Goal: Task Accomplishment & Management: Complete application form

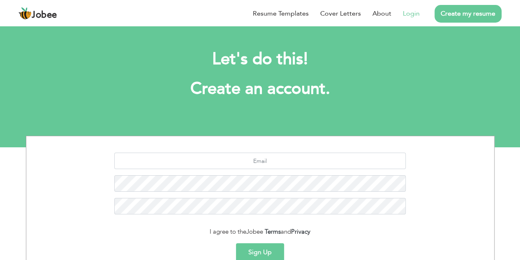
click at [412, 16] on link "Login" at bounding box center [411, 14] width 17 height 10
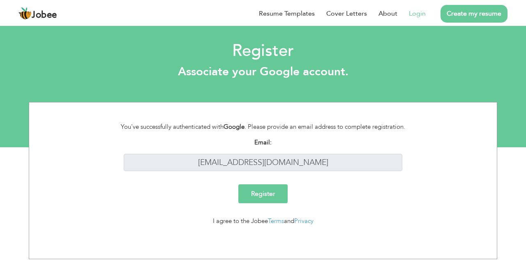
click at [278, 198] on input "Register" at bounding box center [262, 193] width 49 height 19
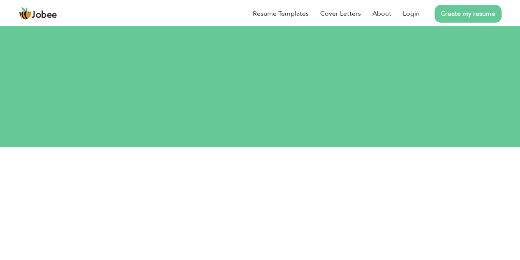
click at [455, 19] on link "Create my resume" at bounding box center [467, 14] width 67 height 18
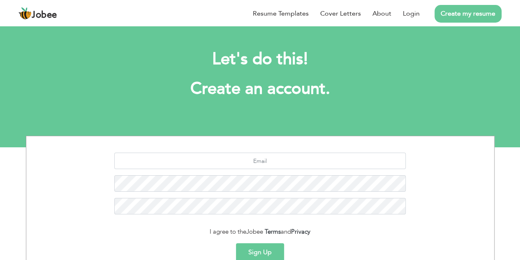
click at [455, 19] on link "Create my resume" at bounding box center [467, 14] width 67 height 18
click at [451, 21] on link "Create my resume" at bounding box center [467, 14] width 67 height 18
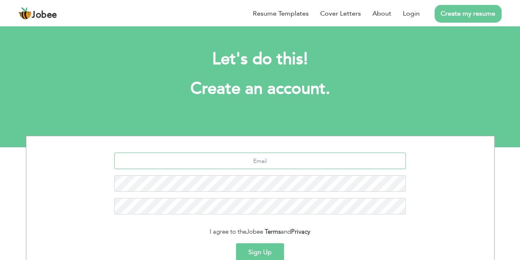
click at [351, 163] on input "text" at bounding box center [259, 161] width 291 height 16
type input "[EMAIL_ADDRESS][DOMAIN_NAME]"
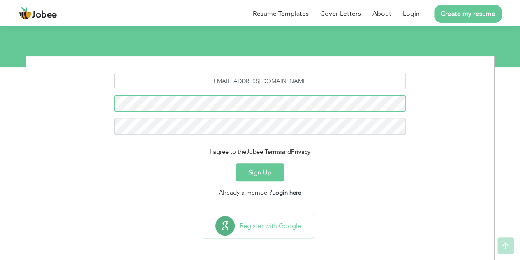
scroll to position [81, 0]
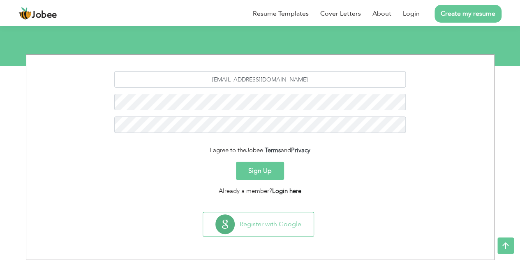
click at [289, 193] on link "Login here" at bounding box center [286, 191] width 29 height 8
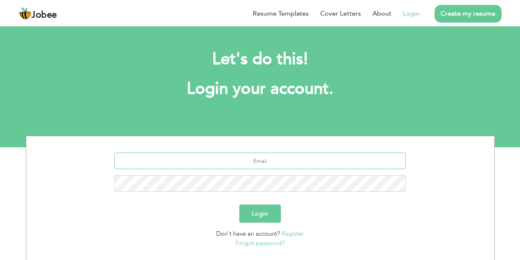
click at [282, 160] on input "text" at bounding box center [259, 161] width 291 height 16
click at [261, 168] on input "text" at bounding box center [259, 161] width 291 height 16
type input "[EMAIL_ADDRESS][DOMAIN_NAME]"
click at [266, 217] on button "Login" at bounding box center [260, 213] width 42 height 18
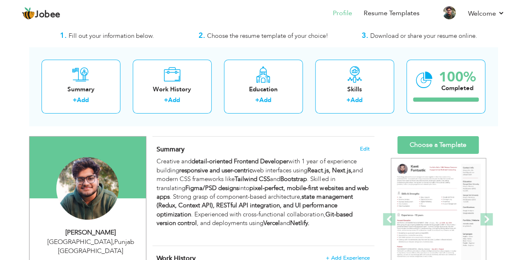
scroll to position [19, 0]
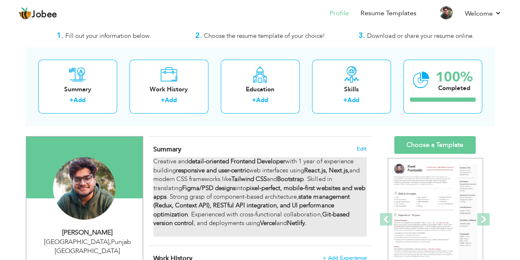
click at [305, 159] on div "Creative and detail-oriented Frontend Developer with 1 year of experience build…" at bounding box center [259, 196] width 213 height 79
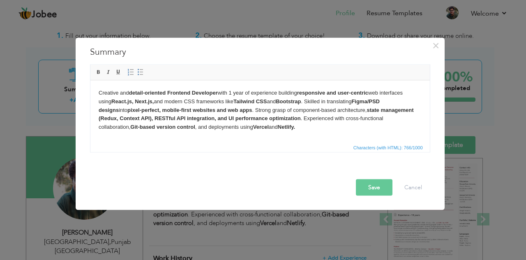
click at [234, 91] on body "Creative and detail-oriented Frontend Developer with 1 year of experience build…" at bounding box center [259, 113] width 323 height 51
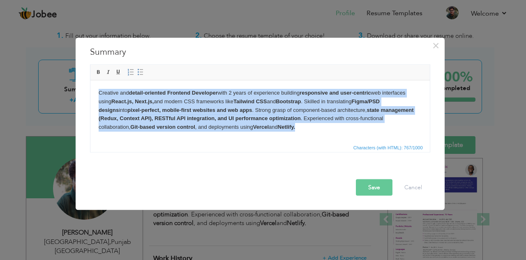
drag, startPoint x: 307, startPoint y: 127, endPoint x: 92, endPoint y: 89, distance: 217.9
click at [92, 89] on html "Creative and detail-oriented Frontend Developer with 2 years of experience buil…" at bounding box center [260, 114] width 340 height 68
copy body "Creative and detail-oriented Frontend Developer with 2 years of experience buil…"
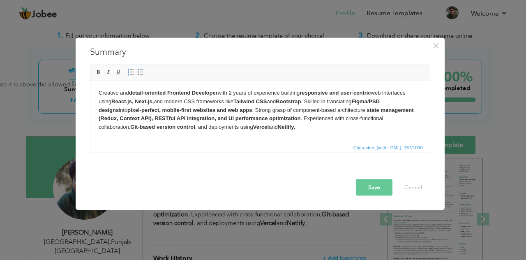
click at [324, 132] on body "Creative and detail-oriented Frontend Developer with 2 years of experience buil…" at bounding box center [259, 113] width 323 height 51
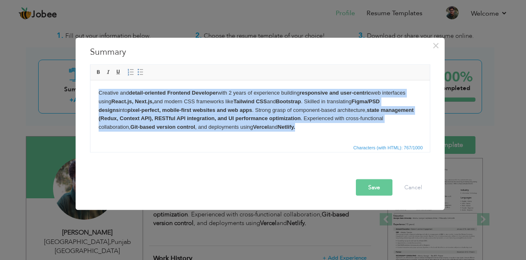
drag, startPoint x: 308, startPoint y: 131, endPoint x: 179, endPoint y: 171, distance: 135.1
click at [90, 90] on html "Creative and detail-oriented Frontend Developer with 2 years of experience buil…" at bounding box center [260, 114] width 340 height 68
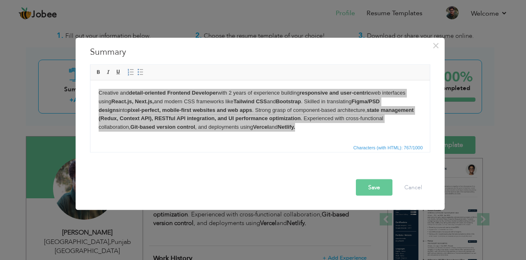
scroll to position [0, 0]
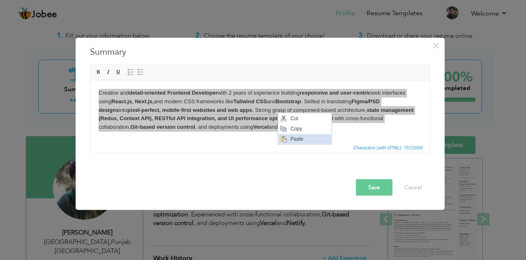
click at [289, 139] on span "Paste" at bounding box center [309, 139] width 43 height 10
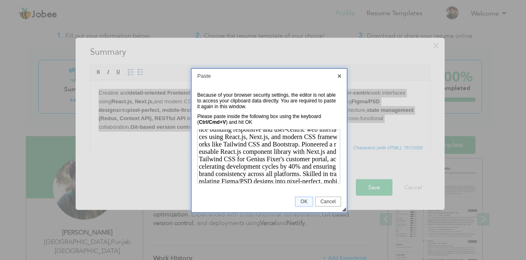
scroll to position [16, 0]
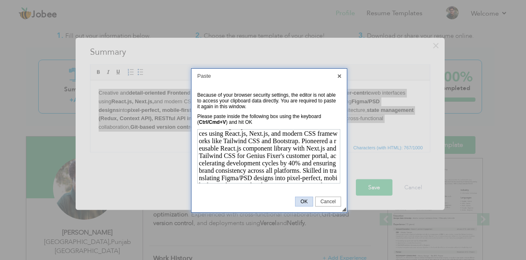
click at [307, 199] on span "OK" at bounding box center [304, 202] width 17 height 6
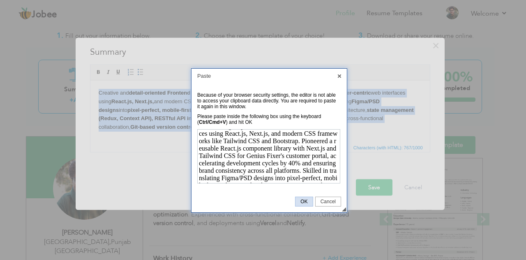
scroll to position [0, 0]
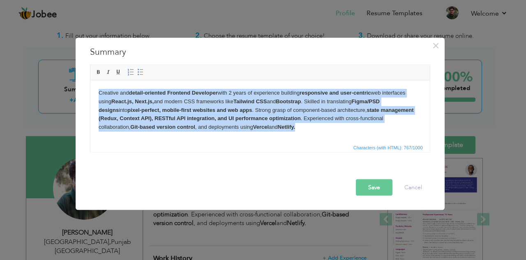
click at [311, 130] on body "Creative and detail-oriented Frontend Developer with 2 years of experience buil…" at bounding box center [259, 113] width 323 height 51
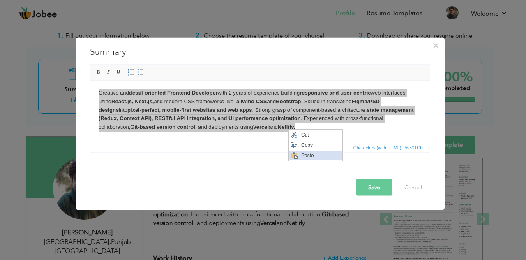
click at [301, 158] on span "Paste" at bounding box center [320, 155] width 43 height 10
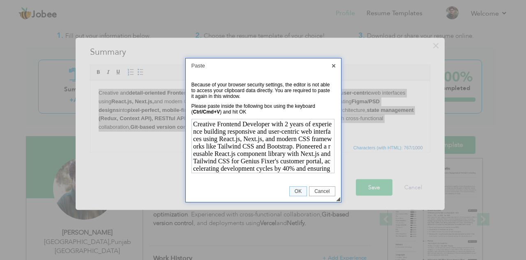
scroll to position [66, 0]
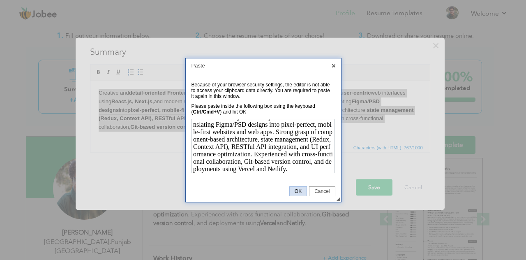
click at [296, 194] on link "OK" at bounding box center [298, 191] width 18 height 10
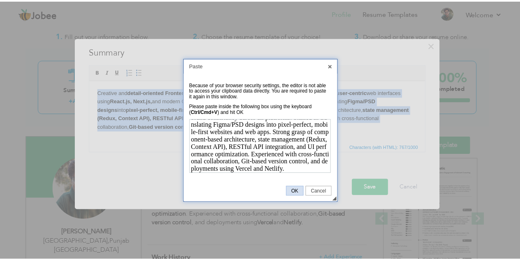
scroll to position [0, 0]
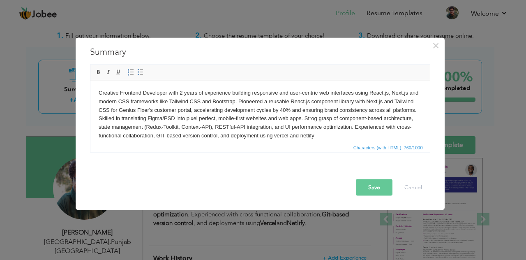
click at [252, 93] on body "Creative Frontend Developer with 2 years of experience building responsive and …" at bounding box center [259, 113] width 323 height 51
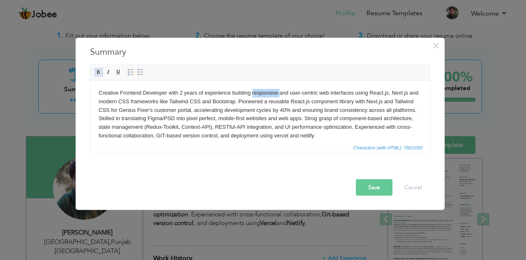
click at [95, 74] on span at bounding box center [98, 72] width 7 height 7
drag, startPoint x: 294, startPoint y: 93, endPoint x: 319, endPoint y: 94, distance: 25.5
click at [319, 94] on body "Creative Frontend Developer with 2 years of experience building responsive and …" at bounding box center [259, 113] width 323 height 51
click at [99, 74] on span at bounding box center [98, 72] width 7 height 7
click at [381, 93] on body "Creative Frontend Developer with 2 years of experience building responsive and …" at bounding box center [259, 113] width 323 height 51
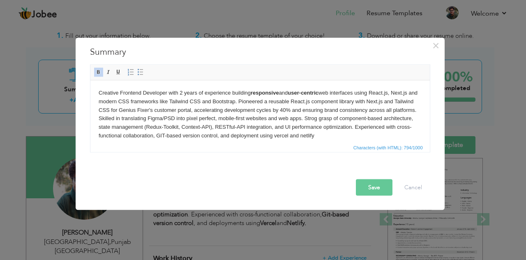
click at [381, 93] on body "Creative Frontend Developer with 2 years of experience building responsive and …" at bounding box center [259, 113] width 323 height 51
click at [97, 73] on span at bounding box center [98, 72] width 7 height 7
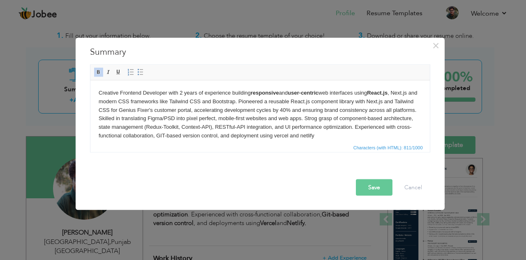
click at [400, 91] on body "Creative Frontend Developer with 2 years of experience building responsive and …" at bounding box center [259, 113] width 323 height 51
click at [106, 107] on body "Creative Frontend Developer with 2 years of experience building responsive and …" at bounding box center [259, 113] width 323 height 51
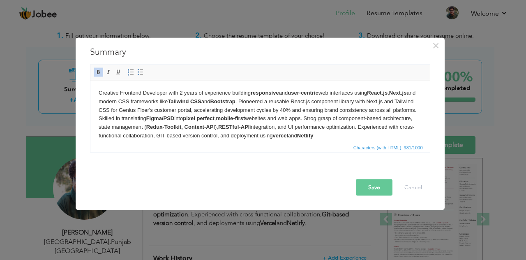
click at [214, 120] on strong "pixel perfect" at bounding box center [199, 118] width 32 height 6
click at [362, 185] on button "Save" at bounding box center [374, 187] width 37 height 16
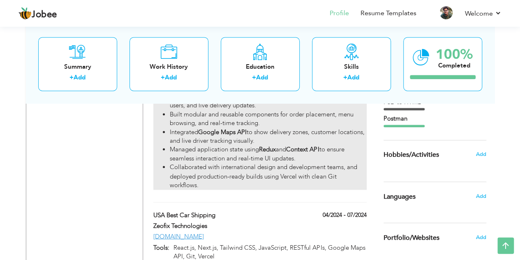
scroll to position [601, 0]
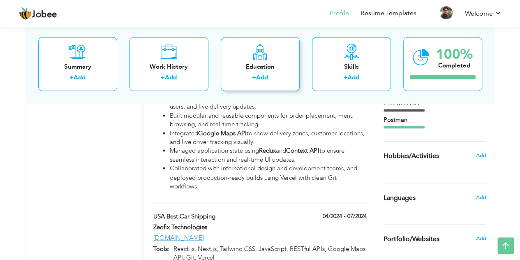
click at [253, 81] on label "+" at bounding box center [254, 78] width 4 height 9
radio input "true"
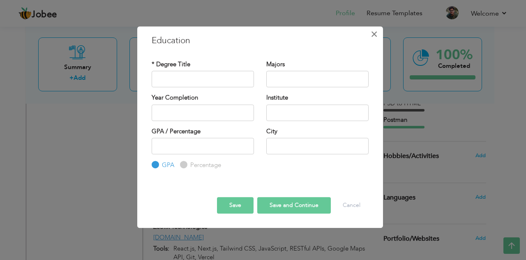
click at [371, 37] on span "×" at bounding box center [374, 34] width 7 height 15
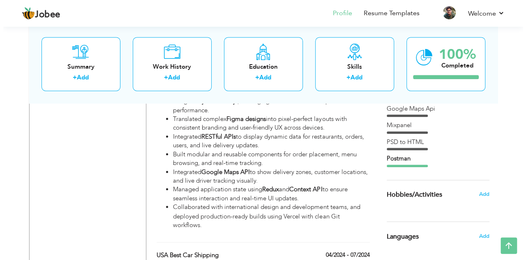
scroll to position [562, 0]
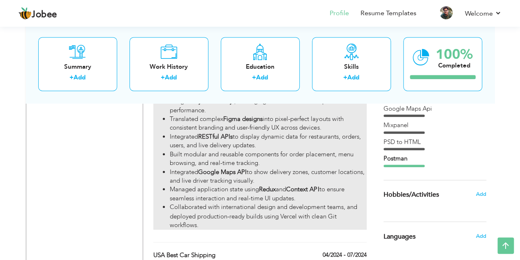
click at [247, 140] on li "Integrated RESTful APIs to display dynamic data for restaurants, orders, users,…" at bounding box center [268, 141] width 196 height 18
type input "Reilu Kuljetus – Food & Transport Delivery Platform"
type input "Reilu Kuljetus"
type input "12/2024"
type input "03/2025"
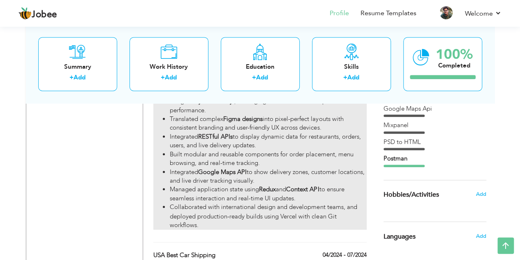
type input "[URL][DOMAIN_NAME]"
type input "Next.js, React.js, Tailwind CSS, JavaScript, Redux, Context API, RESTful APIs, …"
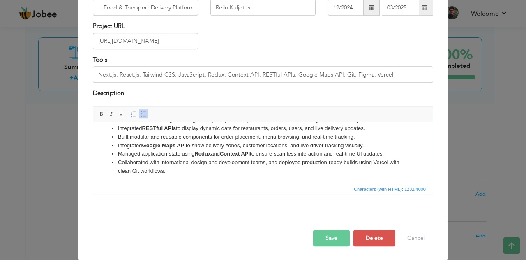
scroll to position [0, 0]
click at [367, 132] on li "Integrated RESTful APIs to display dynamic data for restaurants, orders, users,…" at bounding box center [263, 128] width 290 height 9
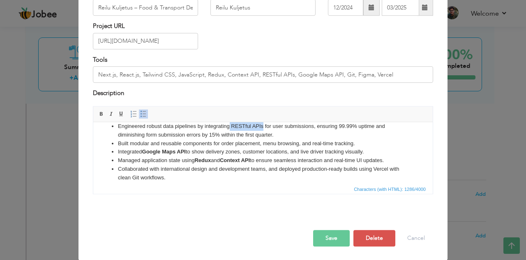
drag, startPoint x: 230, startPoint y: 134, endPoint x: 263, endPoint y: 132, distance: 33.3
click at [263, 132] on li "Engineered robust data pipelines by integrating RESTful APIs for user submissio…" at bounding box center [263, 130] width 290 height 17
click at [93, 115] on span "Editor toolbars Basic Styles Bold Italic Underline Paragraph Insert/Remove Numb…" at bounding box center [263, 114] width 340 height 16
click at [98, 114] on span at bounding box center [101, 114] width 7 height 7
drag, startPoint x: 319, startPoint y: 135, endPoint x: 357, endPoint y: 136, distance: 37.9
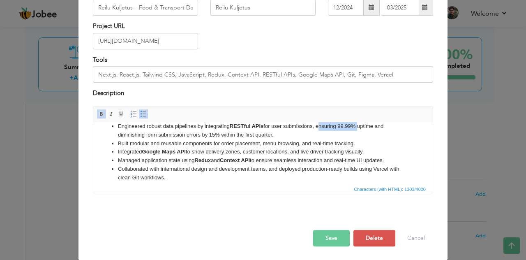
click at [357, 136] on li "Engineered robust data pipelines by integrating RESTful APIs for user submissio…" at bounding box center [263, 130] width 290 height 17
click at [98, 116] on span at bounding box center [101, 114] width 7 height 7
drag, startPoint x: 157, startPoint y: 143, endPoint x: 221, endPoint y: 143, distance: 63.3
click at [221, 139] on li "Engineered robust data pipelines by integrating RESTful APIs for user submissio…" at bounding box center [263, 130] width 290 height 17
click at [98, 113] on span at bounding box center [101, 114] width 7 height 7
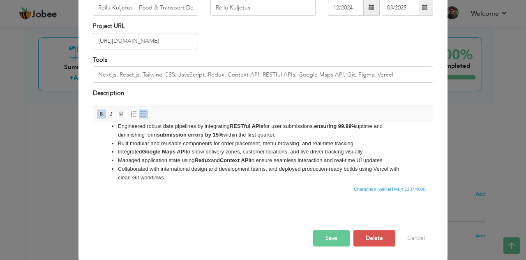
click at [134, 136] on li "Engineered robust data pipelines by integrating RESTful APIs for user submissio…" at bounding box center [263, 130] width 290 height 17
click at [176, 137] on strong "submission errors by 15%" at bounding box center [190, 134] width 67 height 6
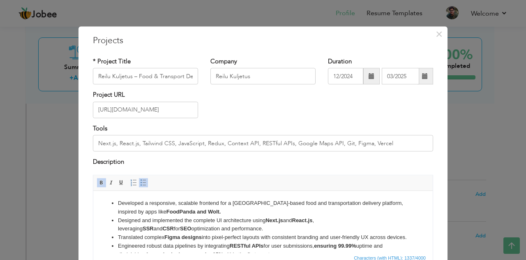
drag, startPoint x: 196, startPoint y: 212, endPoint x: 116, endPoint y: 203, distance: 81.0
click at [116, 203] on ul "Developed a responsive, scalable frontend for a Finland-based food and transpor…" at bounding box center [263, 250] width 323 height 103
copy li "Developed a responsive, scalable frontend for a Finland-based food and transpor…"
click at [119, 201] on li "Developed a responsive, scalable frontend for a Finland-based food and transpor…" at bounding box center [263, 207] width 290 height 17
click at [129, 206] on li "Developed a responsive, scalable frontend for a Finland-based food and transpor…" at bounding box center [263, 207] width 290 height 17
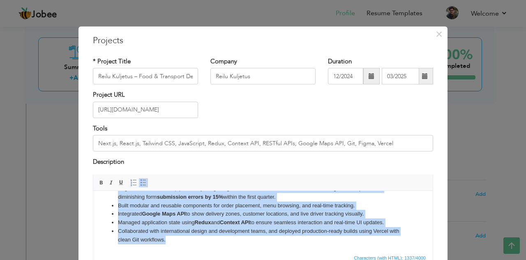
scroll to position [66, 0]
drag, startPoint x: 116, startPoint y: 202, endPoint x: 326, endPoint y: 445, distance: 320.9
click at [236, 252] on html "Developed a responsive, scalable frontend for a Finland-based food and transpor…" at bounding box center [263, 192] width 340 height 119
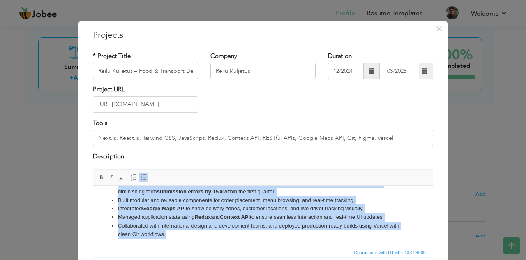
copy ul "Developed a responsive, scalable frontend for a Finland-based food and transpor…"
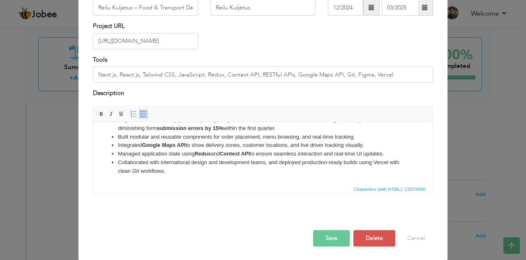
scroll to position [0, 0]
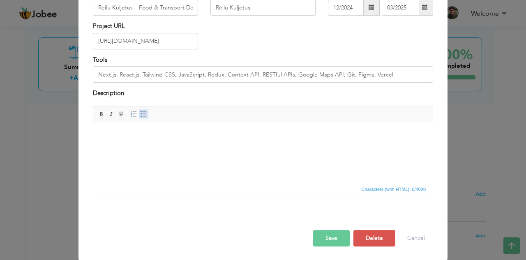
click at [140, 116] on span at bounding box center [143, 114] width 7 height 7
click at [153, 139] on html at bounding box center [263, 134] width 340 height 25
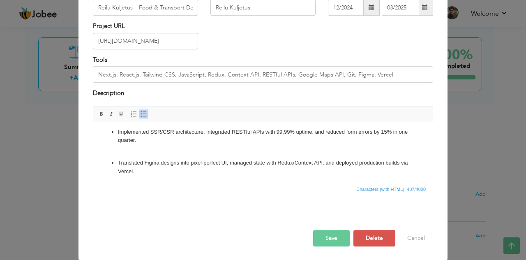
scroll to position [33, 0]
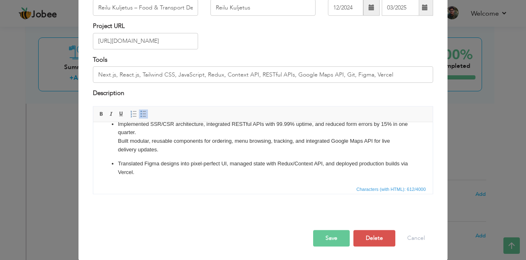
click at [140, 115] on span at bounding box center [143, 114] width 7 height 7
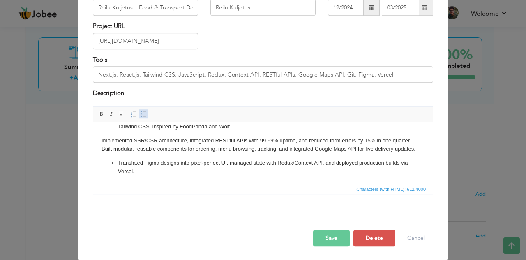
click at [140, 116] on span at bounding box center [143, 114] width 7 height 7
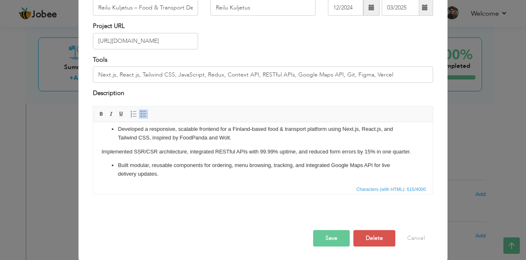
scroll to position [0, 0]
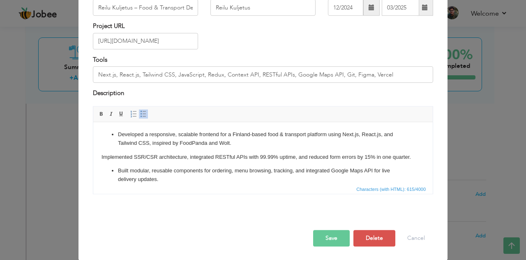
click at [169, 157] on p "Implemented SSR/CSR architecture, integrated RESTful APIs with 99.99% uptime, a…" at bounding box center [263, 157] width 323 height 9
click at [140, 116] on span at bounding box center [143, 114] width 7 height 7
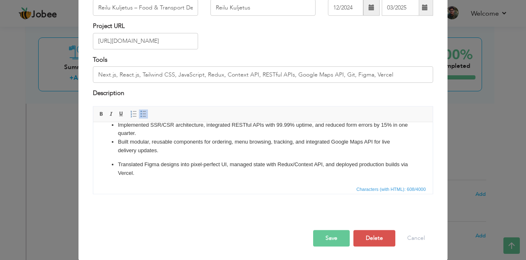
scroll to position [34, 0]
click at [134, 155] on ul "Developed a responsive, scalable frontend for a Finland-based food & transport …" at bounding box center [263, 135] width 323 height 79
click at [160, 157] on ul "Developed a responsive, scalable frontend for a Finland-based food & transport …" at bounding box center [263, 138] width 323 height 79
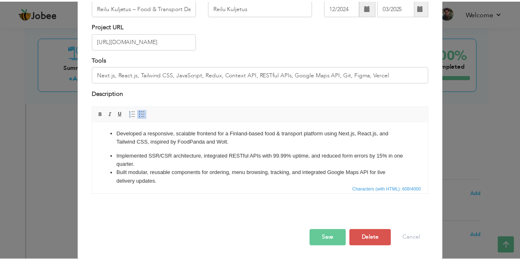
scroll to position [0, 0]
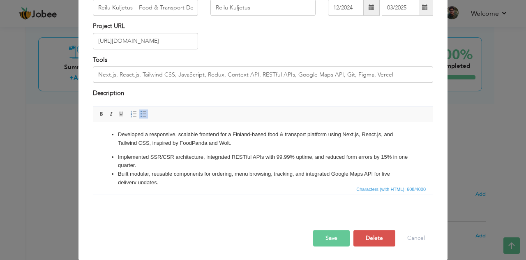
click at [141, 150] on ul "Developed a responsive, scalable frontend for a Finland-based food & transport …" at bounding box center [263, 169] width 323 height 79
click at [319, 235] on button "Save" at bounding box center [331, 238] width 37 height 16
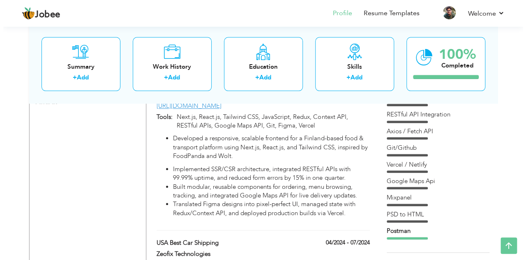
scroll to position [489, 0]
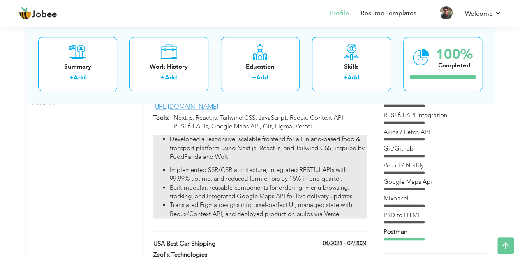
click at [249, 157] on p "Developed a responsive, scalable frontend for a Finland-based food & transport …" at bounding box center [268, 148] width 196 height 26
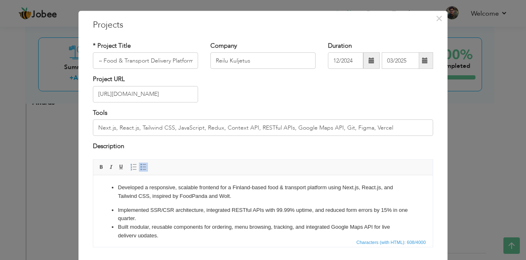
scroll to position [0, 0]
drag, startPoint x: 231, startPoint y: 186, endPoint x: 277, endPoint y: 187, distance: 46.0
click at [277, 187] on p "Developed a responsive, scalable frontend for a Finland-based food & transport …" at bounding box center [263, 191] width 290 height 17
click at [98, 165] on span at bounding box center [101, 167] width 7 height 7
drag, startPoint x: 347, startPoint y: 188, endPoint x: 386, endPoint y: 188, distance: 39.5
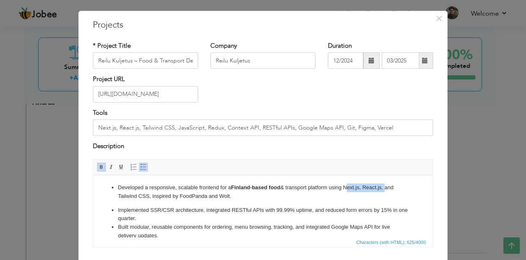
click at [386, 188] on p "Developed a responsive, scalable frontend for a Finland-based food & transport …" at bounding box center [263, 191] width 290 height 17
click at [98, 169] on span at bounding box center [101, 167] width 7 height 7
drag, startPoint x: 117, startPoint y: 195, endPoint x: 148, endPoint y: 195, distance: 31.2
click at [148, 195] on ul "Developed a responsive, scalable frontend for a Finland-based food & transport …" at bounding box center [263, 222] width 323 height 79
click at [98, 166] on span at bounding box center [101, 167] width 7 height 7
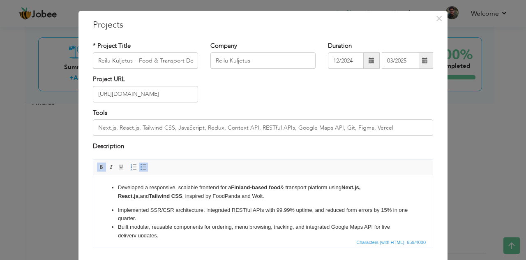
click at [190, 196] on p "Developed a responsive, scalable frontend for a Finland-based food & transport …" at bounding box center [263, 191] width 290 height 17
click at [98, 166] on span at bounding box center [101, 167] width 7 height 7
click at [224, 197] on p "Developed a responsive, scalable frontend for a Finland-based food & transport …" at bounding box center [263, 191] width 290 height 17
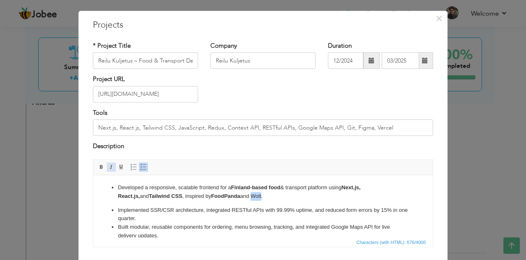
drag, startPoint x: 97, startPoint y: 164, endPoint x: 111, endPoint y: 167, distance: 14.5
click at [98, 164] on span at bounding box center [101, 167] width 7 height 7
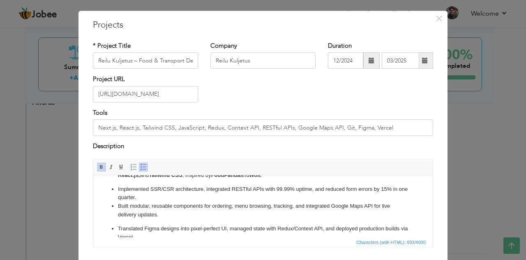
scroll to position [25, 0]
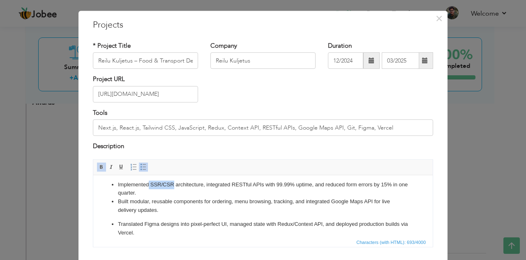
drag, startPoint x: 148, startPoint y: 183, endPoint x: 174, endPoint y: 185, distance: 26.5
click at [174, 185] on li "Implemented SSR/CSR architecture, integrated RESTful APIs with 99.99% uptime, a…" at bounding box center [263, 188] width 290 height 17
click at [100, 165] on span at bounding box center [101, 167] width 7 height 7
drag, startPoint x: 231, startPoint y: 185, endPoint x: 264, endPoint y: 185, distance: 32.9
click at [264, 185] on li "Implemented SSR/CSR architecture, integrated RESTful APIs with 99.99% uptime, a…" at bounding box center [263, 188] width 290 height 17
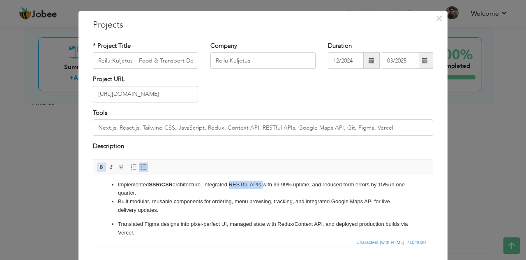
click at [98, 164] on span at bounding box center [101, 167] width 7 height 7
drag, startPoint x: 279, startPoint y: 188, endPoint x: 314, endPoint y: 188, distance: 34.9
click at [314, 188] on li "Implemented SSR/CSR architecture, integrated RESTful APIs with 99.99% uptime, a…" at bounding box center [263, 188] width 290 height 17
click at [98, 165] on span at bounding box center [101, 167] width 7 height 7
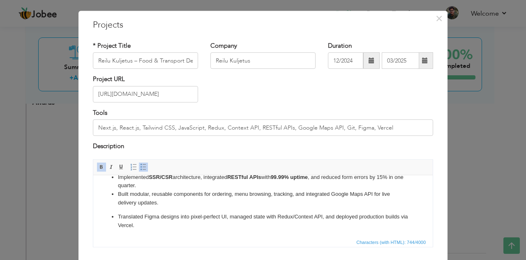
scroll to position [34, 0]
drag, startPoint x: 332, startPoint y: 194, endPoint x: 373, endPoint y: 194, distance: 41.1
click at [373, 194] on li "Built modular, reusable components for ordering, menu browsing, tracking, and i…" at bounding box center [263, 197] width 290 height 17
click at [99, 167] on span at bounding box center [101, 167] width 7 height 7
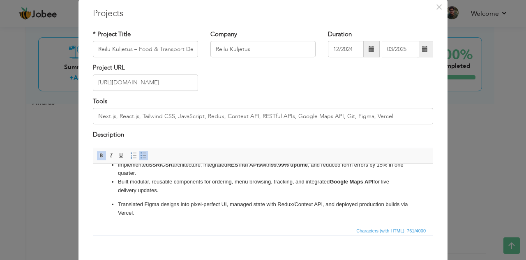
scroll to position [29, 0]
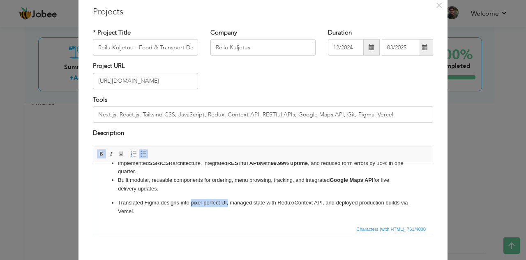
drag, startPoint x: 197, startPoint y: 202, endPoint x: 227, endPoint y: 201, distance: 30.5
click at [227, 201] on p "Translated Figma designs into pixel-perfect UI, managed state with Redux/Contex…" at bounding box center [263, 206] width 290 height 17
click at [98, 154] on span at bounding box center [101, 153] width 7 height 7
click at [146, 199] on p "Translated Figma designs into pixel-perfect UI, managed state with Redux/Contex…" at bounding box center [263, 206] width 290 height 17
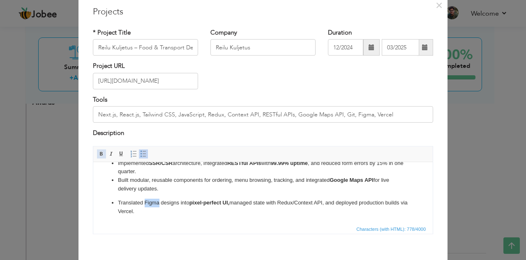
click at [99, 152] on span at bounding box center [101, 153] width 7 height 7
drag, startPoint x: 280, startPoint y: 201, endPoint x: 327, endPoint y: 206, distance: 46.8
click at [327, 206] on p "Translated Figma designs into pixel-perfect UI, managed state with Redux/Contex…" at bounding box center [263, 206] width 290 height 17
drag, startPoint x: 97, startPoint y: 152, endPoint x: 101, endPoint y: 154, distance: 4.6
click at [98, 152] on span at bounding box center [101, 153] width 7 height 7
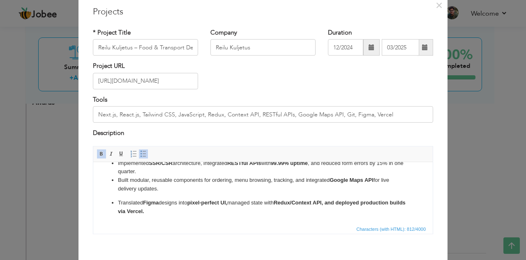
click at [335, 212] on p "Translated Figma designs into pixel-perfect UI, managed state with Redux/Contex…" at bounding box center [263, 206] width 290 height 17
click at [337, 205] on p "Translated Figma designs into pixel-perfect UI, managed state with Redux/Contex…" at bounding box center [263, 206] width 290 height 17
click at [98, 154] on span at bounding box center [101, 153] width 7 height 7
click at [360, 203] on strong "deployed production builds via Vercel." at bounding box center [260, 206] width 284 height 15
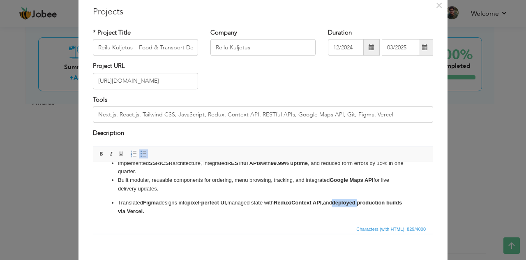
click at [360, 203] on strong "deployed production builds via Vercel." at bounding box center [260, 206] width 284 height 15
click at [98, 151] on span at bounding box center [101, 153] width 7 height 7
click at [378, 203] on strong "production builds via Vercel." at bounding box center [263, 206] width 290 height 15
click at [98, 152] on span at bounding box center [101, 153] width 7 height 7
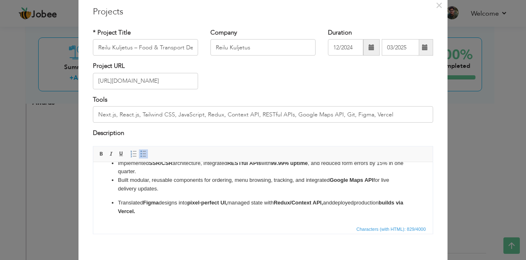
click at [129, 211] on strong "builds via Vercel." at bounding box center [260, 206] width 285 height 15
click at [99, 154] on span at bounding box center [101, 153] width 7 height 7
click at [137, 213] on strong "via Vercel." at bounding box center [259, 206] width 282 height 15
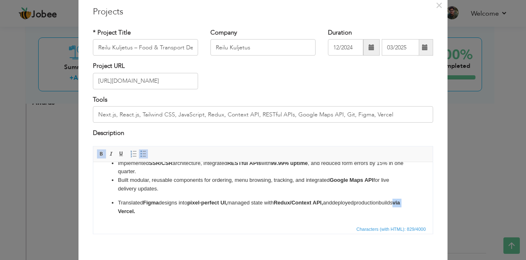
click at [98, 153] on span at bounding box center [101, 153] width 7 height 7
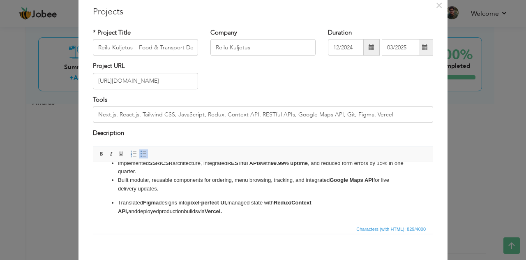
click at [203, 210] on p "Translated Figma designs into pixel-perfect UI, managed state with Redux/Contex…" at bounding box center [263, 206] width 290 height 17
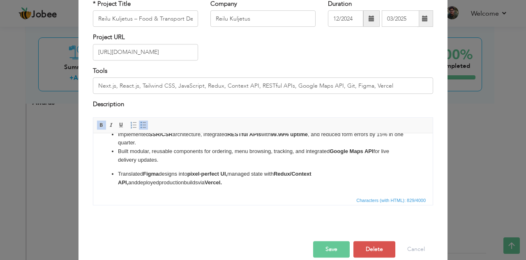
scroll to position [69, 0]
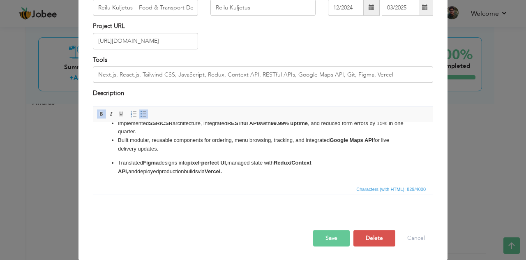
click at [336, 236] on button "Save" at bounding box center [331, 238] width 37 height 16
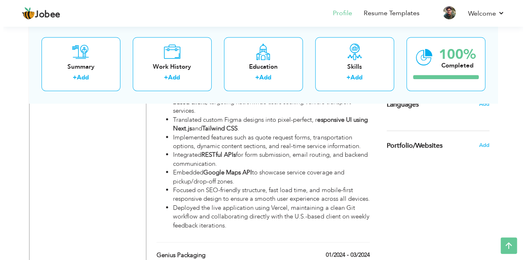
scroll to position [694, 0]
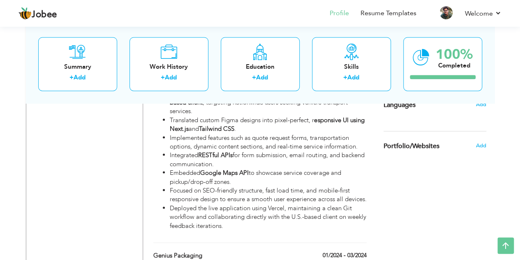
click at [246, 161] on li "Integrated RESTful APIs for form submission, email routing, and backend communi…" at bounding box center [268, 159] width 196 height 18
type input "USA Best Car Shipping"
type input "Zeofix Technologies"
type input "04/2024"
type input "07/2024"
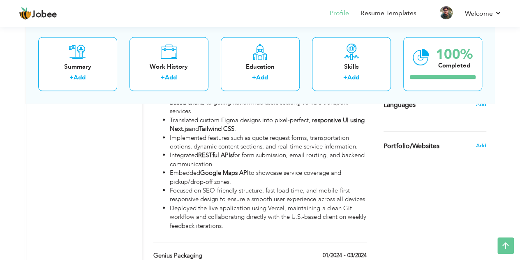
type input "[DOMAIN_NAME]"
type input "React.js, Next.js, Tailwind CSS, JavaScript, RESTful APIs, Google Maps API, Git…"
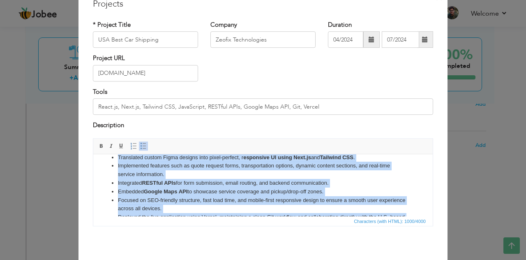
scroll to position [49, 0]
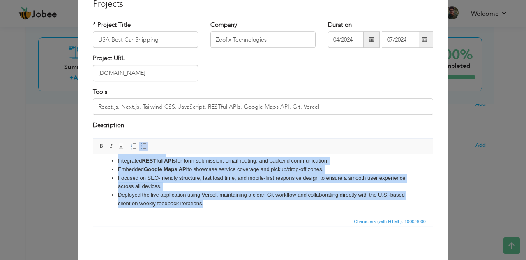
drag, startPoint x: 117, startPoint y: 166, endPoint x: 240, endPoint y: 220, distance: 134.2
click at [240, 216] on html "Developed a full-featured car shipping web platform for a New Jersey-based clie…" at bounding box center [263, 160] width 340 height 111
copy ul "Developed a full-featured car shipping web platform for a New Jersey-based clie…"
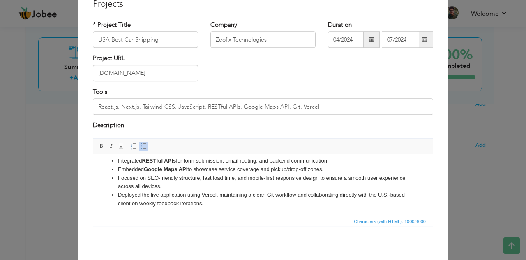
scroll to position [0, 0]
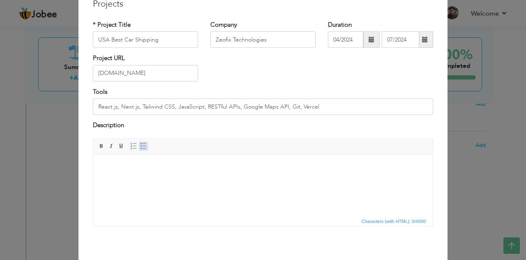
click at [140, 145] on span at bounding box center [143, 146] width 7 height 7
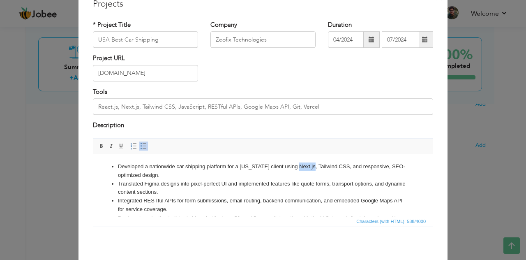
drag, startPoint x: 297, startPoint y: 166, endPoint x: 313, endPoint y: 166, distance: 15.6
click at [313, 166] on li "Developed a nationwide car shipping platform for a New Jersey client using Next…" at bounding box center [263, 170] width 290 height 17
click at [99, 145] on span at bounding box center [101, 146] width 7 height 7
drag, startPoint x: 317, startPoint y: 166, endPoint x: 348, endPoint y: 169, distance: 31.3
click at [348, 169] on li "Developed a nationwide car shipping platform for a New Jersey client using Next…" at bounding box center [263, 170] width 290 height 17
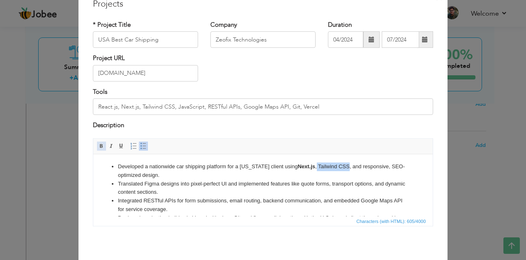
click at [98, 146] on span at bounding box center [101, 146] width 7 height 7
drag, startPoint x: 118, startPoint y: 175, endPoint x: 154, endPoint y: 173, distance: 35.8
click at [154, 173] on li "Developed a nationwide car shipping platform for a New Jersey client using Next…" at bounding box center [263, 170] width 290 height 17
click at [98, 145] on span at bounding box center [101, 146] width 7 height 7
click at [146, 183] on li "Translated Figma designs into pixel-perfect UI and implemented features like qu…" at bounding box center [263, 187] width 290 height 17
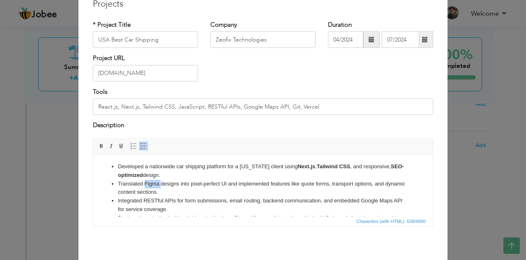
click at [146, 183] on li "Translated Figma designs into pixel-perfect UI and implemented features like qu…" at bounding box center [263, 187] width 290 height 17
click at [98, 145] on span at bounding box center [101, 146] width 7 height 7
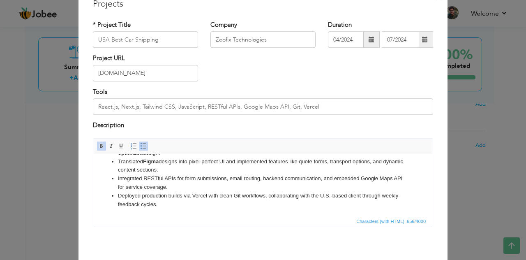
scroll to position [22, 0]
drag, startPoint x: 143, startPoint y: 177, endPoint x: 176, endPoint y: 177, distance: 32.9
click at [176, 177] on li "Integrated RESTful APIs for form submissions, email routing, backend communicat…" at bounding box center [263, 182] width 290 height 17
click at [98, 147] on span at bounding box center [101, 146] width 7 height 7
drag, startPoint x: 230, startPoint y: 178, endPoint x: 322, endPoint y: 177, distance: 92.5
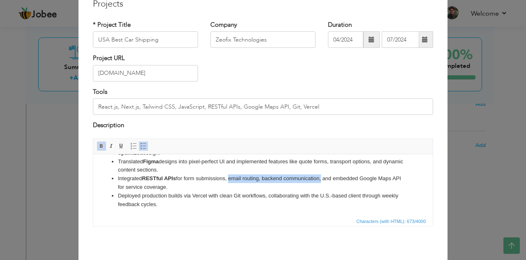
click at [322, 177] on li "Integrated RESTful APIs for form submissions, email routing, backend communicat…" at bounding box center [263, 182] width 290 height 17
click at [98, 143] on span at bounding box center [101, 146] width 7 height 7
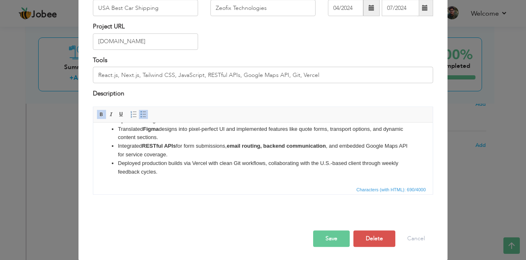
scroll to position [69, 0]
click at [321, 236] on button "Save" at bounding box center [331, 238] width 37 height 16
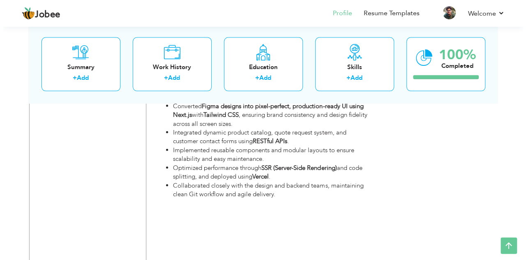
scroll to position [853, 0]
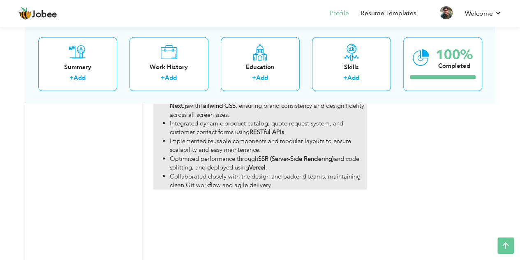
click at [231, 155] on li "Implemented reusable components and modular layouts to ensure scalability and e…" at bounding box center [268, 146] width 196 height 18
type input "Genius Packaging"
type input "Zeofix Tehnology"
type input "01/2024"
type input "03/2024"
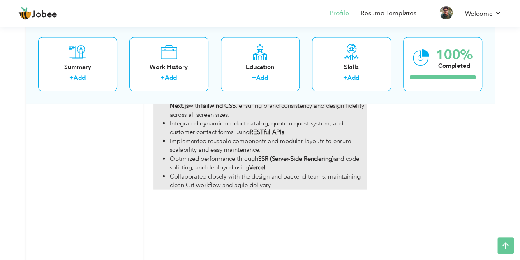
type input "[URL][DOMAIN_NAME]"
type input "Next.js, React.js, Tailwind CSS, JavaScript, REST API, Git, Figma"
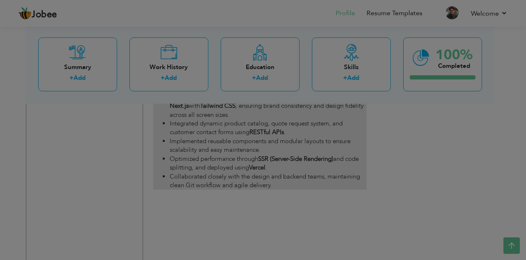
scroll to position [0, 0]
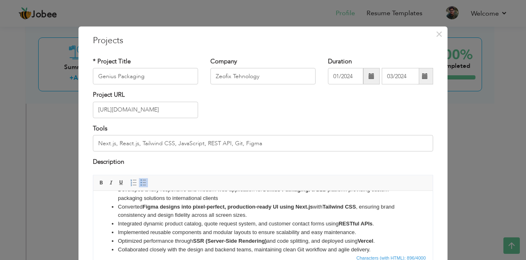
click at [128, 219] on li "Integrated dynamic product catalog, quote request system, and customer contact …" at bounding box center [263, 223] width 290 height 9
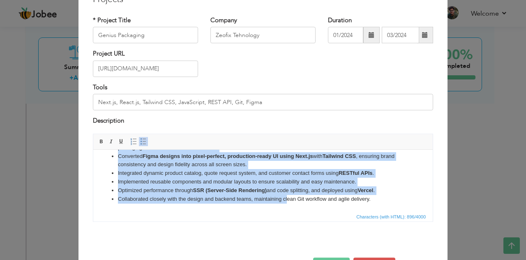
scroll to position [69, 0]
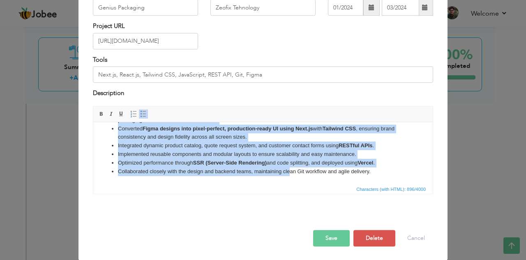
drag, startPoint x: 117, startPoint y: 133, endPoint x: 298, endPoint y: 245, distance: 213.2
click at [298, 183] on html "Developed a fully responsive and modern web application for Genius Packaging , …" at bounding box center [263, 141] width 340 height 85
copy ul "Developed a fully responsive and modern web application for Genius Packaging , …"
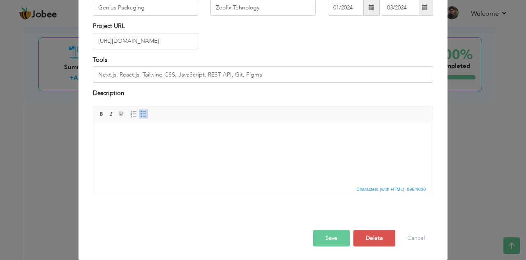
scroll to position [0, 0]
click at [141, 113] on span at bounding box center [143, 114] width 7 height 7
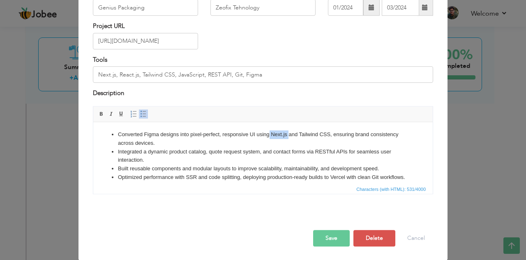
drag, startPoint x: 269, startPoint y: 135, endPoint x: 289, endPoint y: 134, distance: 19.7
click at [289, 134] on li "Converted Figma designs into pixel-perfect, responsive UI using Next.js and Tai…" at bounding box center [263, 138] width 290 height 17
click at [98, 114] on span at bounding box center [101, 114] width 7 height 7
drag, startPoint x: 301, startPoint y: 133, endPoint x: 328, endPoint y: 135, distance: 27.2
click at [329, 135] on li "Converted Figma designs into pixel-perfect, responsive UI using Next.js and Tai…" at bounding box center [263, 138] width 290 height 17
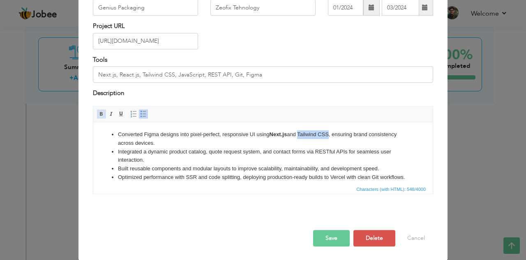
click at [98, 112] on span at bounding box center [101, 114] width 7 height 7
drag, startPoint x: 315, startPoint y: 152, endPoint x: 349, endPoint y: 153, distance: 33.7
click at [349, 153] on li "Integrated a dynamic product catalog, quote request system, and contact forms v…" at bounding box center [263, 155] width 290 height 17
click at [98, 111] on span at bounding box center [101, 114] width 7 height 7
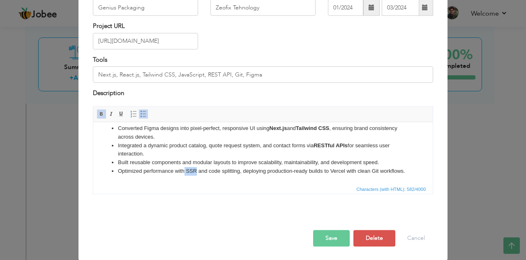
drag, startPoint x: 185, startPoint y: 163, endPoint x: 196, endPoint y: 164, distance: 11.5
click at [196, 166] on li "Optimized performance with SSR and code splitting, deploying production-ready b…" at bounding box center [263, 170] width 290 height 9
click at [99, 114] on span at bounding box center [101, 114] width 7 height 7
drag, startPoint x: 267, startPoint y: 163, endPoint x: 333, endPoint y: 166, distance: 65.8
click at [333, 166] on li "Optimized performance with SSR and code splitting, deploying production-ready b…" at bounding box center [263, 170] width 290 height 9
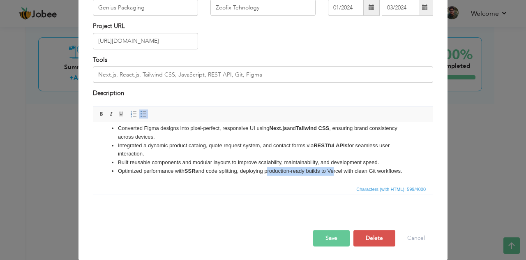
click at [330, 166] on li "Optimized performance with SSR and code splitting, deploying production-ready b…" at bounding box center [263, 170] width 290 height 9
click at [333, 166] on li "Optimized performance with SSR and code splitting, deploying production-ready b…" at bounding box center [263, 170] width 290 height 9
click at [326, 158] on li "Built reusable components and modular layouts to improve scalability, maintaina…" at bounding box center [263, 162] width 290 height 9
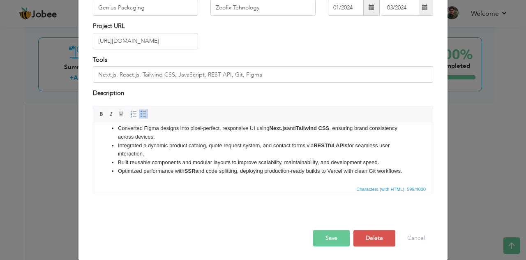
click at [340, 166] on li "Optimized performance with SSR and code splitting, deploying production-ready b…" at bounding box center [263, 170] width 290 height 9
click at [98, 113] on span at bounding box center [101, 114] width 7 height 7
click at [326, 237] on button "Save" at bounding box center [331, 238] width 37 height 16
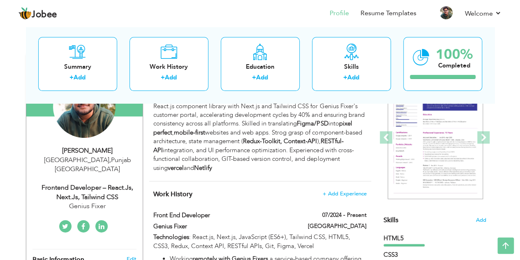
scroll to position [0, 0]
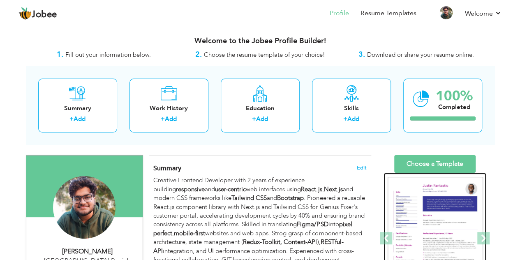
click at [430, 194] on img at bounding box center [435, 238] width 95 height 123
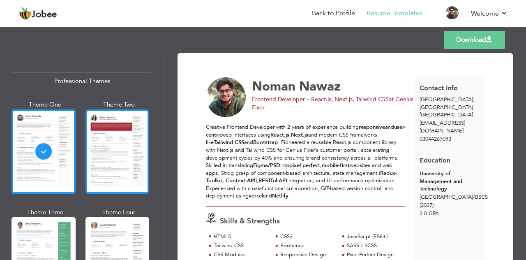
click at [124, 162] on div at bounding box center [118, 151] width 64 height 84
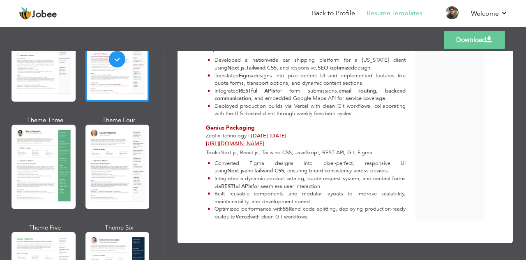
scroll to position [92, 0]
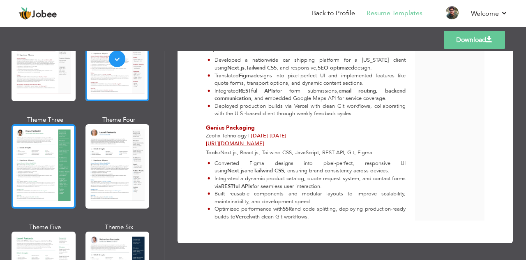
click at [58, 185] on div at bounding box center [44, 166] width 64 height 84
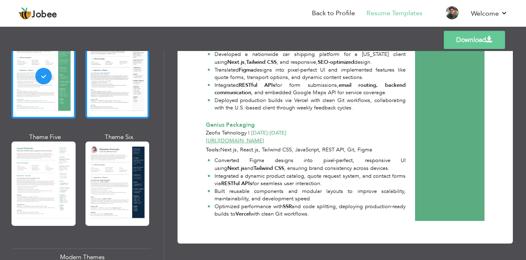
scroll to position [185, 0]
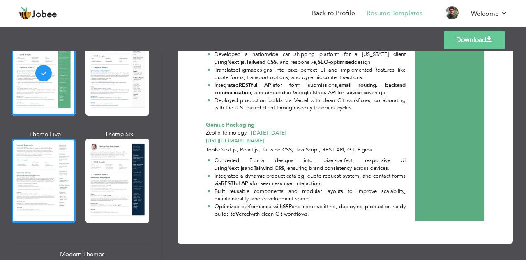
click at [66, 184] on div at bounding box center [44, 181] width 64 height 84
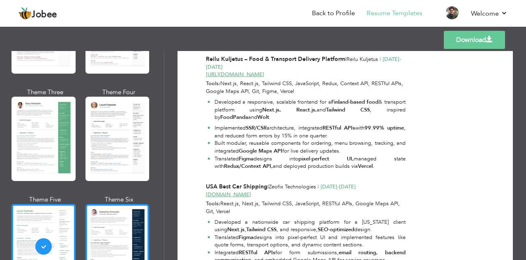
scroll to position [112, 0]
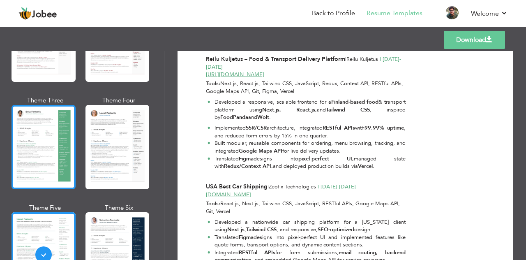
click at [65, 141] on div at bounding box center [44, 147] width 64 height 84
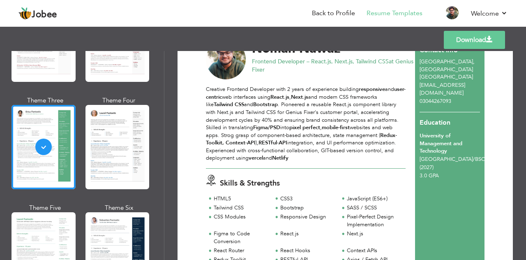
scroll to position [0, 0]
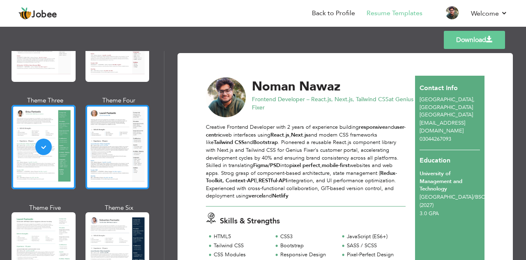
click at [106, 132] on div at bounding box center [118, 147] width 64 height 84
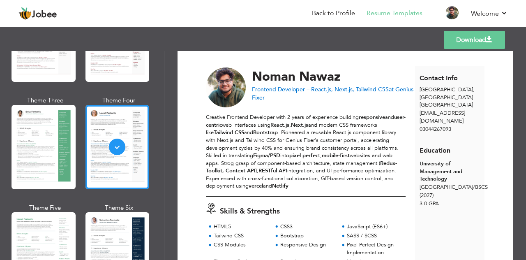
scroll to position [9, 0]
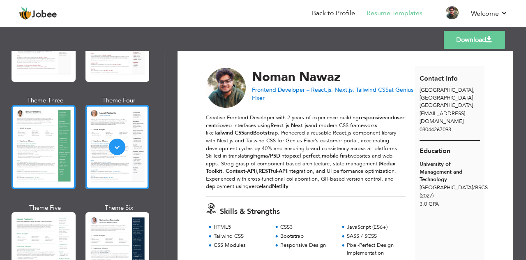
click at [71, 153] on div at bounding box center [44, 147] width 64 height 84
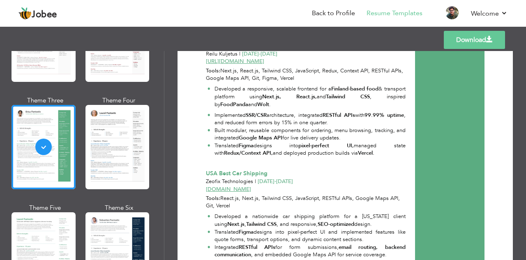
scroll to position [667, 0]
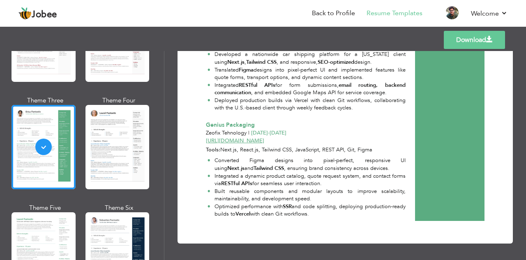
click at [476, 42] on link "Download" at bounding box center [474, 40] width 61 height 18
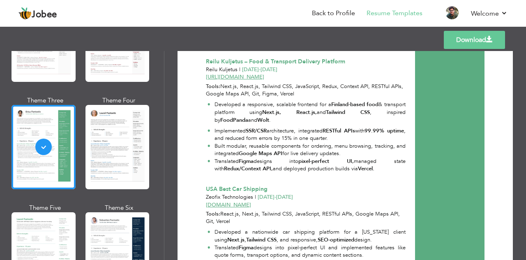
scroll to position [488, 0]
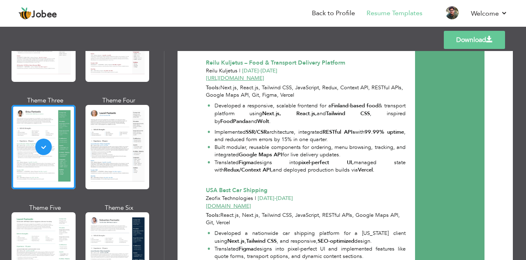
click at [278, 136] on li "Implemented SSR/CSR architecture, integrated RESTful APIs with 99.99% uptime , …" at bounding box center [307, 135] width 198 height 15
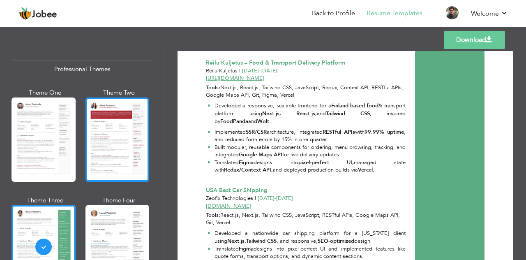
scroll to position [0, 0]
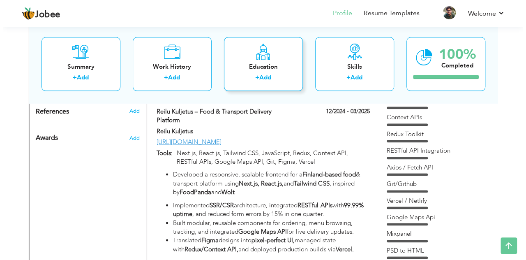
scroll to position [454, 0]
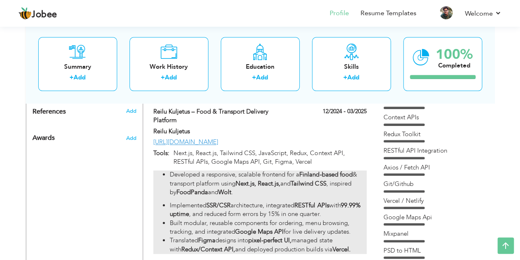
click at [226, 216] on li "Implemented SSR/CSR architecture, integrated RESTful APIs with 99.99% uptime , …" at bounding box center [268, 210] width 196 height 18
type input "Reilu Kuljetus – Food & Transport Delivery Platform"
type input "Reilu Kuljetus"
type input "12/2024"
type input "03/2025"
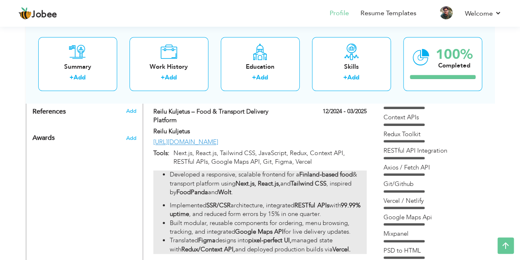
type input "[URL][DOMAIN_NAME]"
type input "Next.js, React.js, Tailwind CSS, JavaScript, Redux, Context API, RESTful APIs, …"
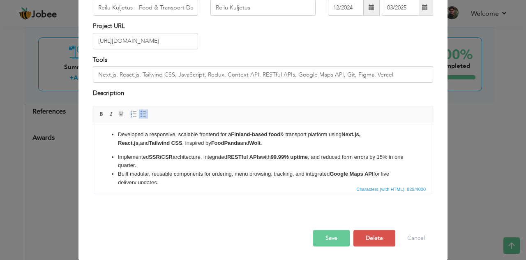
scroll to position [34, 0]
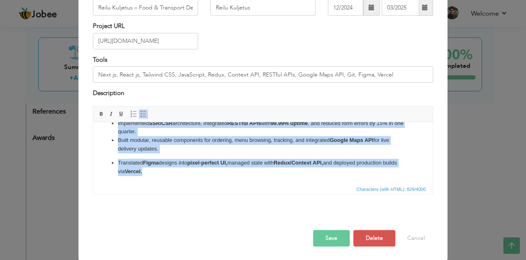
drag, startPoint x: 116, startPoint y: 133, endPoint x: 191, endPoint y: 196, distance: 98.6
click at [191, 183] on html "Developed a responsive, scalable frontend for a Finland-based food & transport …" at bounding box center [263, 135] width 340 height 95
copy ul "Developed a responsive, scalable frontend for a Finland-based food & transport …"
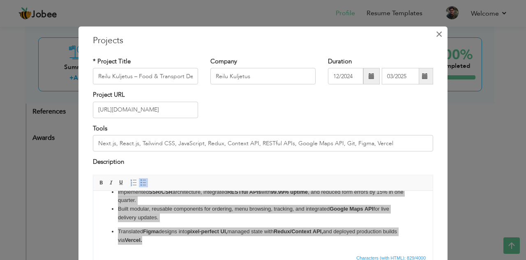
click at [439, 34] on span "×" at bounding box center [439, 34] width 7 height 15
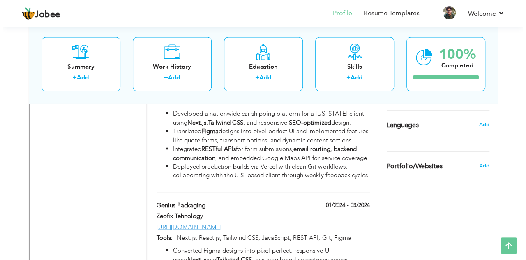
scroll to position [675, 0]
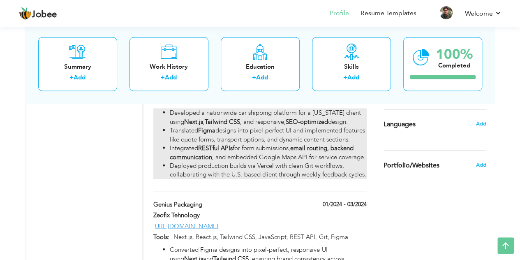
click at [231, 152] on strong "RESTful APIs" at bounding box center [215, 147] width 35 height 8
type input "USA Best Car Shipping"
type input "Zeofix Technologies"
type input "04/2024"
type input "07/2024"
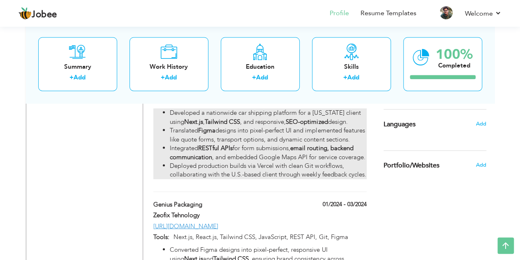
type input "[DOMAIN_NAME]"
type input "React.js, Next.js, Tailwind CSS, JavaScript, RESTful APIs, Google Maps API, Git…"
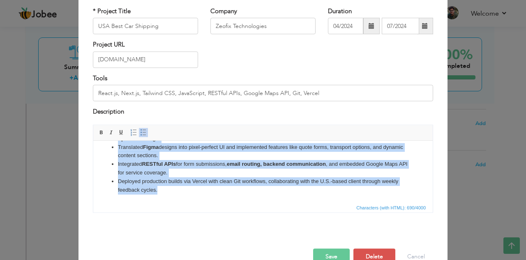
scroll to position [69, 0]
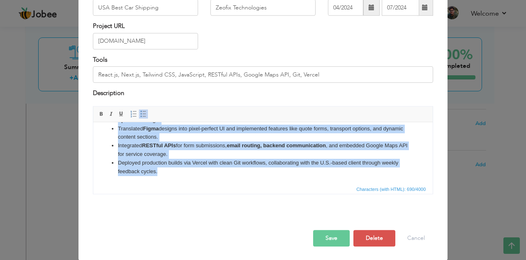
drag, startPoint x: 118, startPoint y: 134, endPoint x: 194, endPoint y: 258, distance: 145.7
click at [194, 183] on html "Developed a nationwide car shipping platform for a New Jersey client using Next…" at bounding box center [263, 141] width 340 height 85
copy ul "Developed a nationwide car shipping platform for a New Jersey client using Next…"
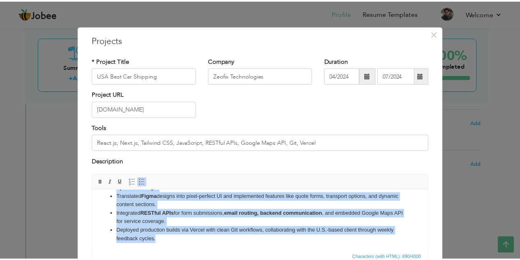
scroll to position [0, 0]
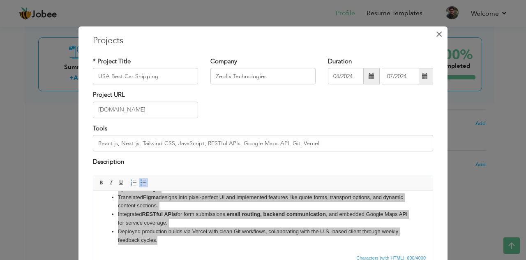
click at [437, 34] on span "×" at bounding box center [439, 34] width 7 height 15
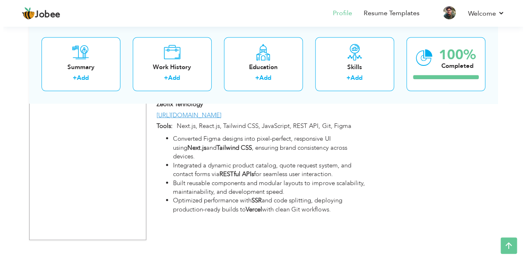
scroll to position [787, 0]
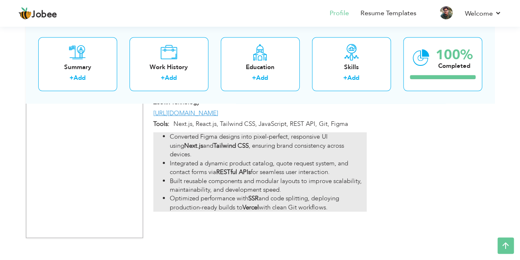
click at [254, 173] on li "Integrated a dynamic product catalog, quote request system, and contact forms v…" at bounding box center [268, 168] width 196 height 18
type input "Genius Packaging"
type input "Zeofix Tehnology"
type input "01/2024"
type input "03/2024"
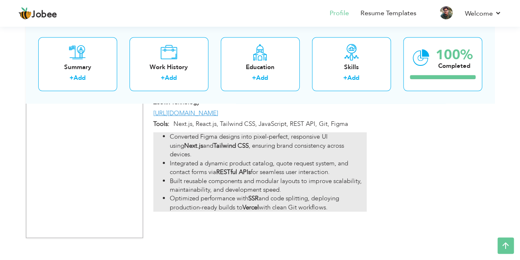
type input "[URL][DOMAIN_NAME]"
type input "Next.js, React.js, Tailwind CSS, JavaScript, REST API, Git, Figma"
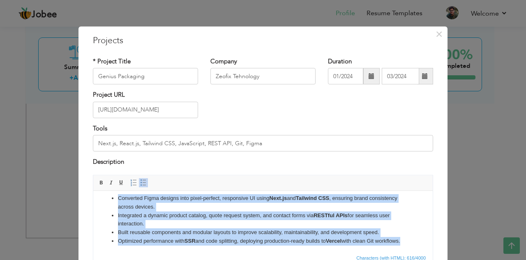
scroll to position [14, 0]
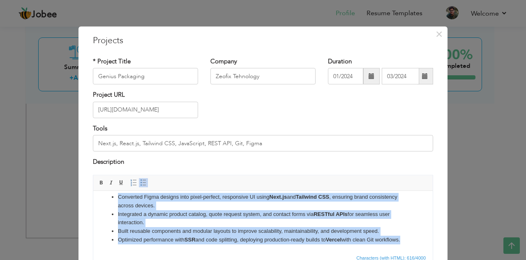
drag, startPoint x: 118, startPoint y: 203, endPoint x: 370, endPoint y: 245, distance: 255.2
click at [370, 245] on html "Converted Figma designs into pixel-perfect, responsive UI using Next.js and Tai…" at bounding box center [263, 218] width 340 height 68
copy ul "Converted Figma designs into pixel-perfect, responsive UI using Next.js and Tai…"
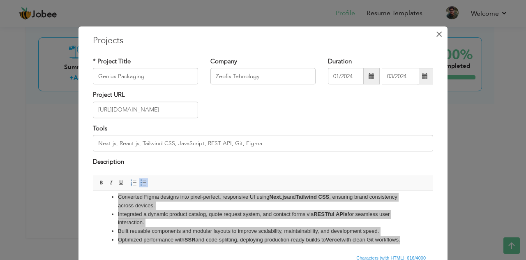
click at [436, 35] on span "×" at bounding box center [439, 34] width 7 height 15
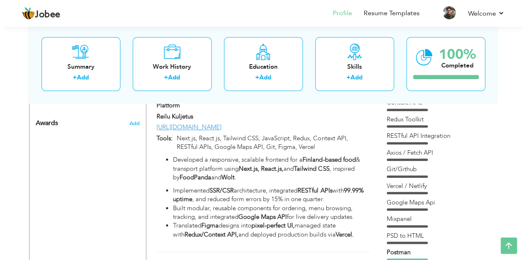
scroll to position [470, 0]
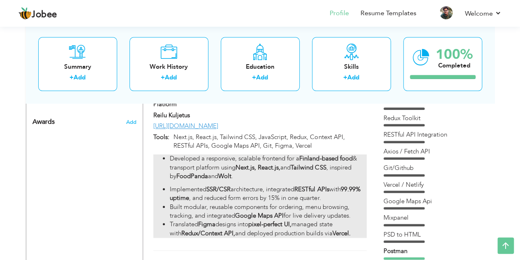
click at [228, 196] on li "Implemented SSR/CSR architecture, integrated RESTful APIs with 99.99% uptime , …" at bounding box center [268, 194] width 196 height 18
type input "Reilu Kuljetus – Food & Transport Delivery Platform"
type input "Reilu Kuljetus"
type input "12/2024"
type input "03/2025"
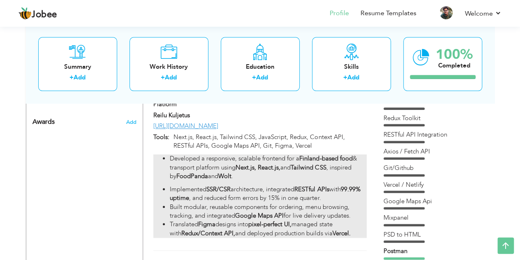
type input "[URL][DOMAIN_NAME]"
type input "Next.js, React.js, Tailwind CSS, JavaScript, Redux, Context API, RESTful APIs, …"
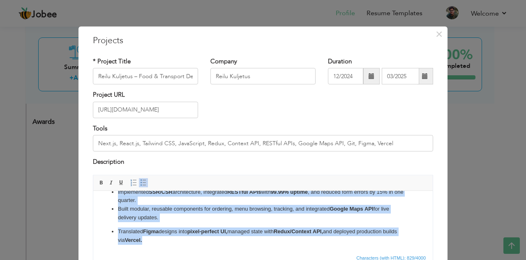
scroll to position [0, 0]
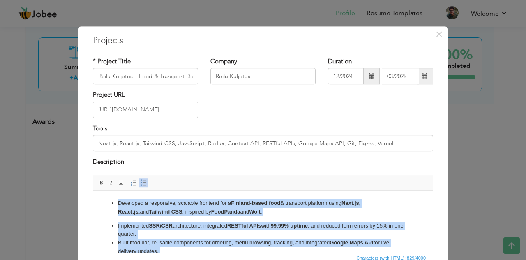
drag, startPoint x: 163, startPoint y: 240, endPoint x: 97, endPoint y: 161, distance: 103.6
click at [97, 190] on html "Developed a responsive, scalable frontend for a Finland-based food & transport …" at bounding box center [263, 237] width 340 height 95
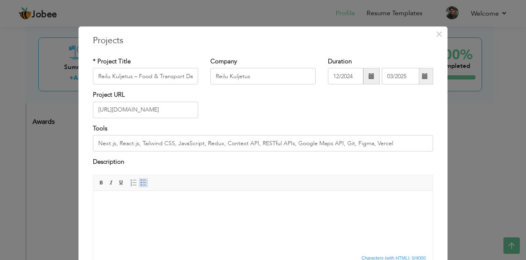
click at [139, 185] on link "Insert/Remove Bulleted List" at bounding box center [143, 182] width 9 height 9
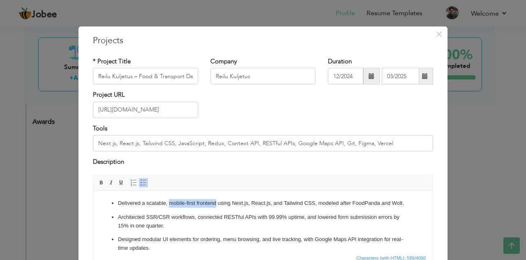
drag, startPoint x: 169, startPoint y: 203, endPoint x: 217, endPoint y: 203, distance: 47.7
click at [217, 203] on p "Delivered a scalable, mobile-first frontend using Next.js, React.js, and Tailwi…" at bounding box center [263, 203] width 290 height 9
click at [98, 180] on span at bounding box center [101, 182] width 7 height 7
click at [250, 203] on p "Delivered a scalable, mobile-first frontend using Next.js, React.js, and Tailwi…" at bounding box center [263, 203] width 290 height 9
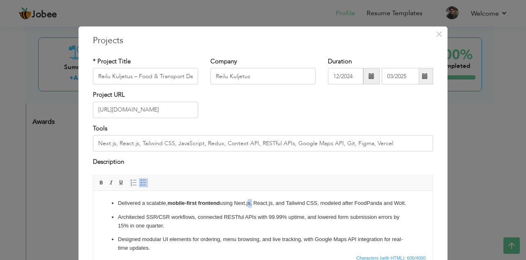
click at [242, 203] on p "Delivered a scalable, mobile-first frontend using Next.js, React.js, and Tailwi…" at bounding box center [263, 203] width 290 height 9
drag, startPoint x: 236, startPoint y: 203, endPoint x: 252, endPoint y: 204, distance: 16.1
click at [252, 204] on p "Delivered a scalable, mobile-first frontend using Next.js, React.js, and Tailwi…" at bounding box center [263, 203] width 290 height 9
click at [98, 184] on span at bounding box center [101, 182] width 7 height 7
drag, startPoint x: 256, startPoint y: 202, endPoint x: 276, endPoint y: 203, distance: 20.6
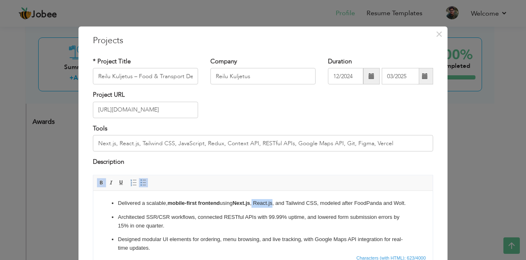
click at [276, 203] on p "Delivered a scalable, mobile-first frontend using Next.js , React.js, and Tailw…" at bounding box center [263, 203] width 290 height 9
click at [100, 182] on span at bounding box center [101, 182] width 7 height 7
drag, startPoint x: 291, startPoint y: 203, endPoint x: 322, endPoint y: 206, distance: 31.0
click at [322, 206] on p "Delivered a scalable, mobile-first frontend using Next.js , React.js , and Tail…" at bounding box center [263, 203] width 290 height 9
click at [98, 183] on span at bounding box center [101, 182] width 7 height 7
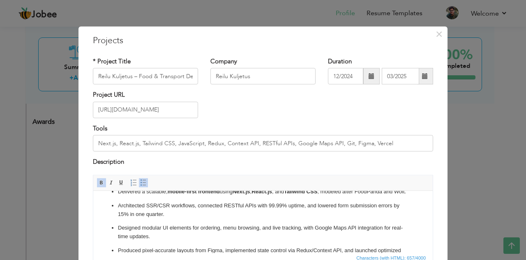
scroll to position [13, 0]
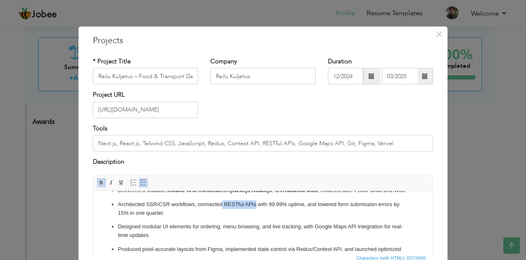
drag, startPoint x: 222, startPoint y: 213, endPoint x: 257, endPoint y: 213, distance: 34.9
click at [257, 213] on p "Architected SSR/CSR workflows, connected RESTful APIs with 99.99% uptime, and l…" at bounding box center [263, 208] width 290 height 17
click at [99, 180] on span at bounding box center [101, 182] width 7 height 7
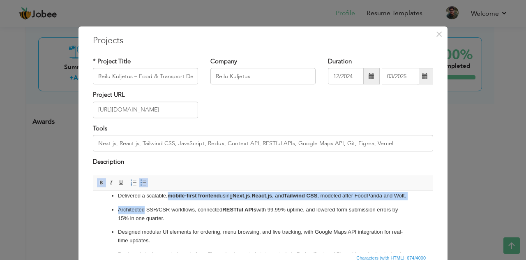
scroll to position [1, 0]
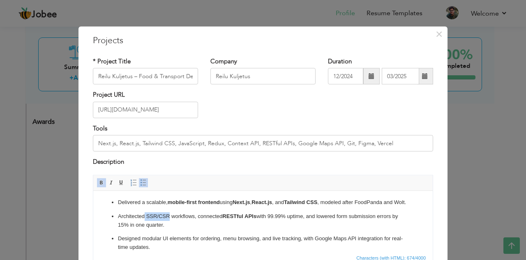
drag, startPoint x: 145, startPoint y: 192, endPoint x: 169, endPoint y: 226, distance: 41.4
click at [169, 226] on p "Architected SSR/CSR workflows, connected RESTful APIs with 99.99% uptime, and l…" at bounding box center [263, 220] width 290 height 17
drag, startPoint x: 98, startPoint y: 183, endPoint x: 102, endPoint y: 186, distance: 5.2
click at [99, 184] on span at bounding box center [101, 182] width 7 height 7
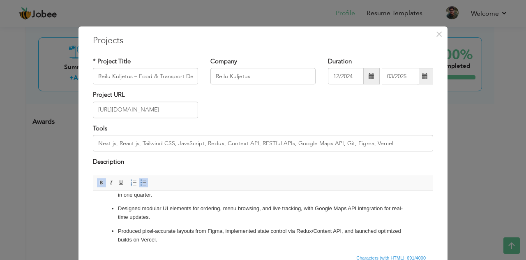
scroll to position [39, 0]
drag, startPoint x: 162, startPoint y: 208, endPoint x: 192, endPoint y: 210, distance: 29.6
click at [192, 210] on p "Designed modular UI elements for ordering, menu browsing, and live tracking, wi…" at bounding box center [263, 212] width 290 height 17
click at [98, 180] on span at bounding box center [101, 182] width 7 height 7
drag, startPoint x: 316, startPoint y: 210, endPoint x: 358, endPoint y: 210, distance: 42.8
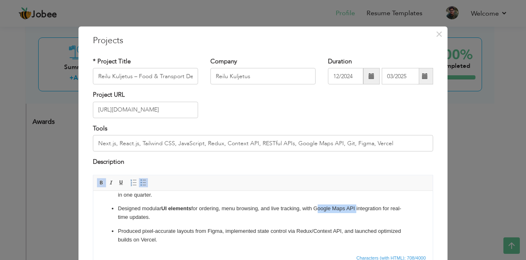
click at [358, 210] on p "Designed modular UI elements for ordering, menu browsing, and live tracking, wi…" at bounding box center [263, 212] width 290 height 17
click at [98, 181] on span at bounding box center [101, 182] width 7 height 7
drag, startPoint x: 139, startPoint y: 231, endPoint x: 144, endPoint y: 231, distance: 4.9
click at [144, 231] on p "Produced pixel-accurate layouts from Figma, implemented state control via Redux…" at bounding box center [263, 234] width 290 height 17
click at [142, 231] on p "Produced pixel-accurate layouts from Figma, implemented state control via Redux…" at bounding box center [263, 234] width 290 height 17
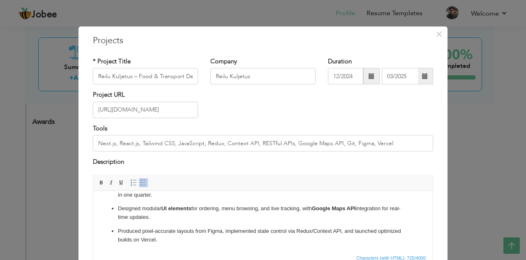
click at [156, 228] on p "Produced pixel-accurate layouts from Figma, implemented state control via Redux…" at bounding box center [263, 234] width 290 height 17
drag, startPoint x: 141, startPoint y: 231, endPoint x: 175, endPoint y: 232, distance: 33.7
click at [175, 232] on p "Produced pixel-accurate layouts from Figma, implemented state control via Redux…" at bounding box center [263, 234] width 290 height 17
click at [98, 181] on span at bounding box center [101, 182] width 7 height 7
click at [217, 233] on p "Produced pixel-accurate layouts from Figma, implemented state control via Redux…" at bounding box center [263, 234] width 290 height 17
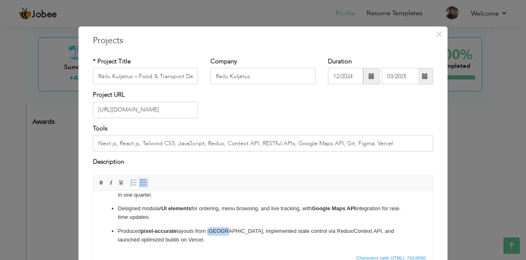
click at [217, 233] on p "Produced pixel-accurate layouts from Figma, implemented state control via Redux…" at bounding box center [263, 234] width 290 height 17
click at [98, 183] on span at bounding box center [101, 182] width 7 height 7
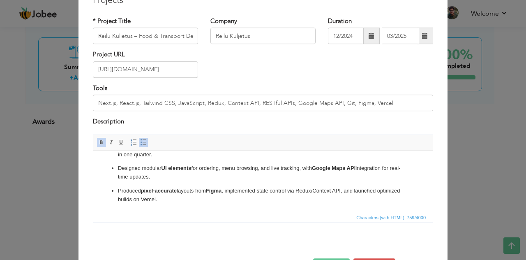
scroll to position [42, 0]
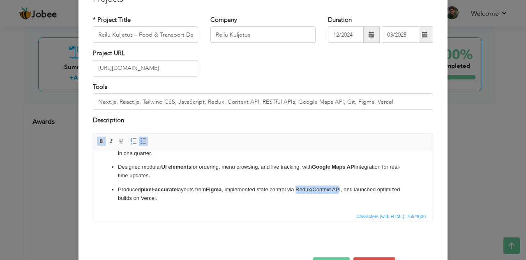
drag, startPoint x: 300, startPoint y: 190, endPoint x: 344, endPoint y: 187, distance: 43.2
click at [344, 187] on p "Produced pixel-accurate layouts from Figma , implemented state control via Redu…" at bounding box center [263, 193] width 290 height 17
click at [98, 140] on span at bounding box center [101, 141] width 7 height 7
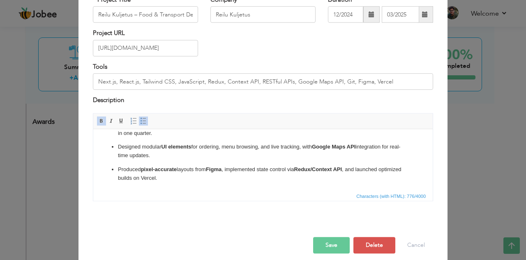
scroll to position [69, 0]
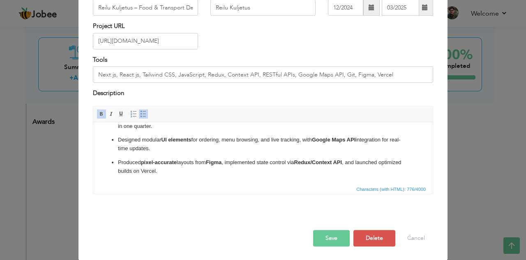
click at [325, 233] on button "Save" at bounding box center [331, 238] width 37 height 16
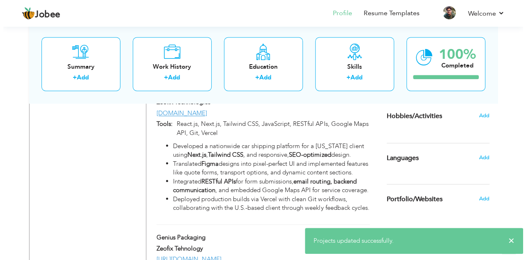
scroll to position [639, 0]
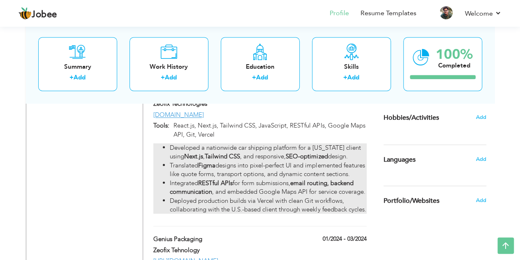
click at [254, 206] on li "Deployed production builds via Vercel with clean Git workflows, collaborating w…" at bounding box center [268, 205] width 196 height 18
type input "USA Best Car Shipping"
type input "Zeofix Technologies"
type input "04/2024"
type input "07/2024"
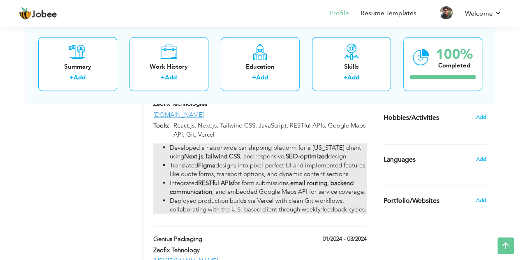
type input "[DOMAIN_NAME]"
type input "React.js, Next.js, Tailwind CSS, JavaScript, RESTful APIs, Google Maps API, Git…"
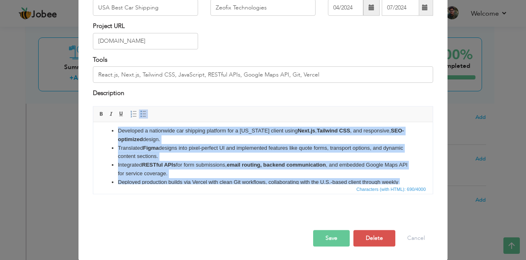
scroll to position [0, 0]
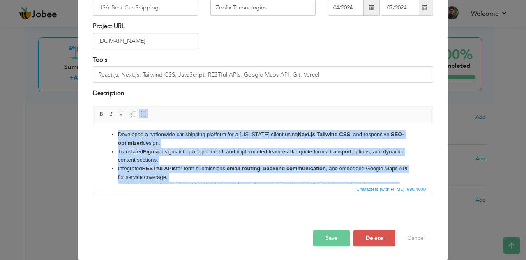
drag, startPoint x: 149, startPoint y: 148, endPoint x: 102, endPoint y: 124, distance: 53.1
click at [102, 124] on html "Developed a nationwide car shipping platform for a New Jersey client using Next…" at bounding box center [263, 164] width 340 height 85
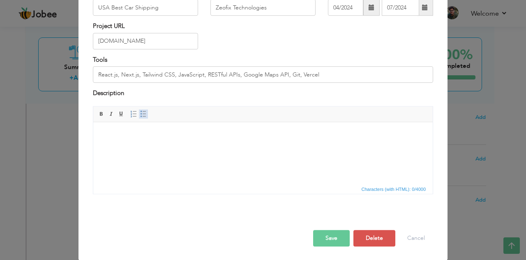
click at [140, 111] on span at bounding box center [143, 114] width 7 height 7
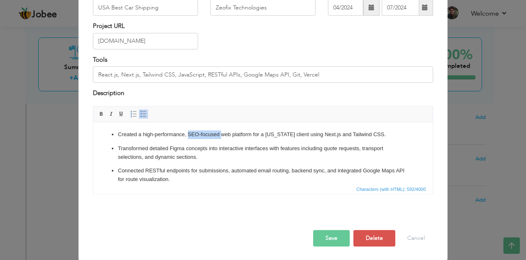
drag, startPoint x: 189, startPoint y: 133, endPoint x: 221, endPoint y: 138, distance: 32.4
click at [221, 138] on p "Created a high-performance, SEO-focused web platform for a New Jersey client us…" at bounding box center [263, 134] width 290 height 9
click at [97, 111] on link "Bold" at bounding box center [101, 113] width 9 height 9
drag, startPoint x: 324, startPoint y: 136, endPoint x: 385, endPoint y: 136, distance: 60.4
click at [385, 136] on p "Created a high-performance, SEO-focused web platform for a New Jersey client us…" at bounding box center [263, 134] width 290 height 9
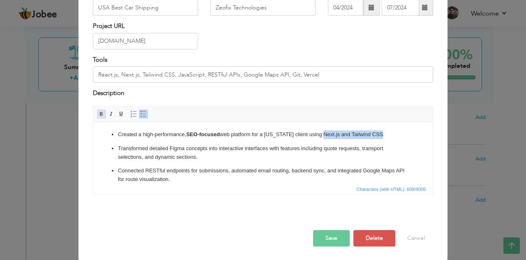
click at [98, 114] on span at bounding box center [101, 114] width 7 height 7
click at [348, 135] on strong "Next.js and Tailwind CSS" at bounding box center [353, 134] width 63 height 6
click at [98, 112] on span at bounding box center [101, 114] width 7 height 7
click at [178, 148] on p "Transformed detailed Figma concepts into interactive interfaces with features i…" at bounding box center [263, 152] width 290 height 17
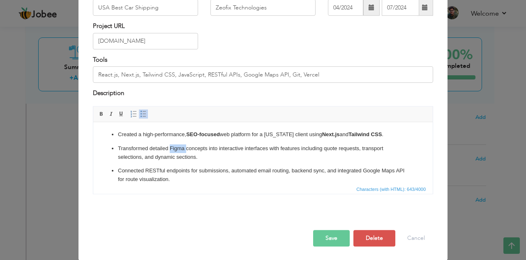
click at [178, 148] on p "Transformed detailed Figma concepts into interactive interfaces with features i…" at bounding box center [263, 152] width 290 height 17
click at [98, 114] on span at bounding box center [101, 114] width 7 height 7
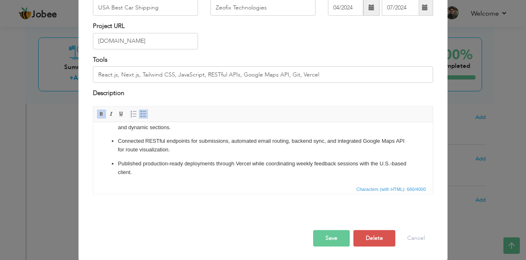
scroll to position [30, 0]
drag, startPoint x: 259, startPoint y: 139, endPoint x: 324, endPoint y: 141, distance: 64.2
click at [324, 141] on p "Connected RESTful endpoints for submissions, automated email routing, backend s…" at bounding box center [263, 144] width 290 height 17
click at [98, 112] on span at bounding box center [101, 114] width 7 height 7
drag, startPoint x: 143, startPoint y: 138, endPoint x: 190, endPoint y: 139, distance: 46.0
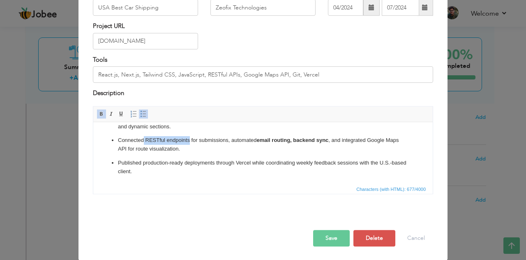
click at [190, 139] on p "Connected RESTful endpoints for submissions, automated email routing, backend s…" at bounding box center [263, 144] width 290 height 17
click at [99, 113] on span at bounding box center [101, 114] width 7 height 7
click at [319, 231] on button "Save" at bounding box center [331, 238] width 37 height 16
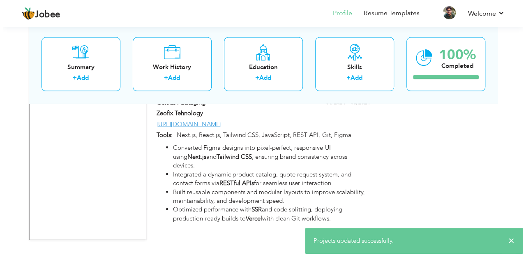
scroll to position [799, 0]
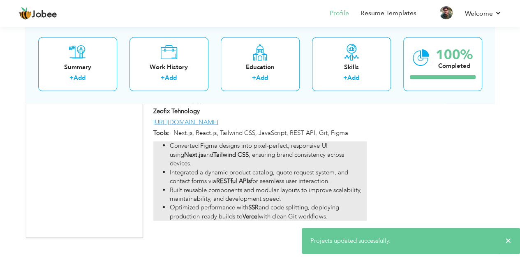
click at [244, 179] on strong "RESTful APIs" at bounding box center [233, 181] width 35 height 8
type input "Genius Packaging"
type input "Zeofix Tehnology"
type input "01/2024"
type input "03/2024"
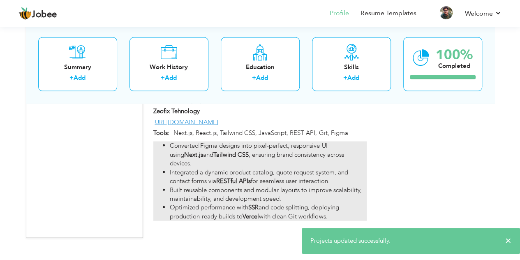
type input "[URL][DOMAIN_NAME]"
type input "Next.js, React.js, Tailwind CSS, JavaScript, REST API, Git, Figma"
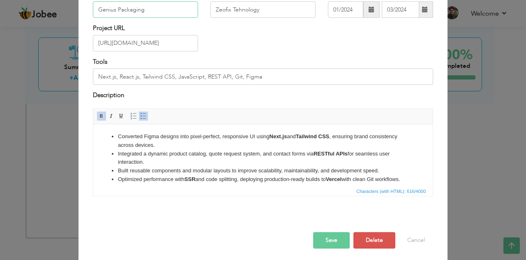
scroll to position [67, 0]
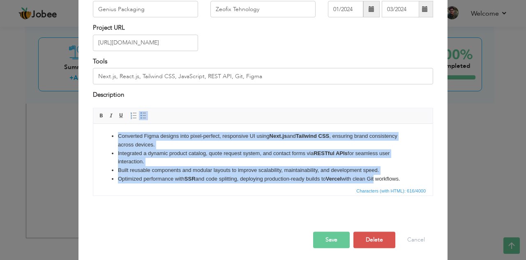
drag, startPoint x: 380, startPoint y: 177, endPoint x: 111, endPoint y: 132, distance: 272.1
click at [111, 132] on ul "Converted Figma designs into pixel-perfect, responsive UI using Next.js and Tai…" at bounding box center [263, 157] width 323 height 51
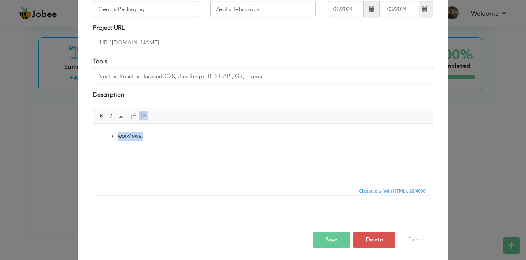
drag, startPoint x: 149, startPoint y: 136, endPoint x: 104, endPoint y: 132, distance: 45.9
click at [104, 132] on ul "workflows." at bounding box center [263, 136] width 323 height 9
click at [140, 117] on span at bounding box center [143, 115] width 7 height 7
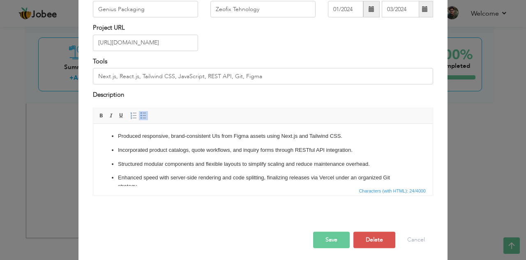
scroll to position [4, 0]
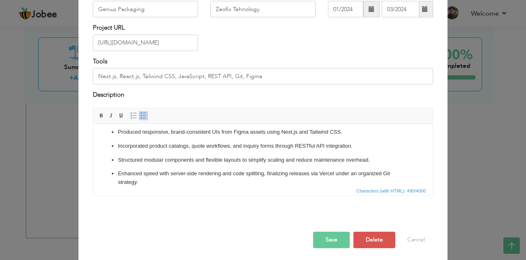
click at [175, 132] on p "Produced responsive, brand-consistent UIs from Figma assets using Next.js and T…" at bounding box center [263, 131] width 290 height 9
click at [169, 131] on p "Produced responsive, brand-consistent UIs from Figma assets using Next.js and T…" at bounding box center [263, 131] width 290 height 9
drag, startPoint x: 171, startPoint y: 131, endPoint x: 219, endPoint y: 132, distance: 48.5
click at [219, 132] on p "Produced responsive, brand-consistent UIs from Figma assets using Next.js and T…" at bounding box center [263, 131] width 290 height 9
click at [99, 113] on span at bounding box center [101, 115] width 7 height 7
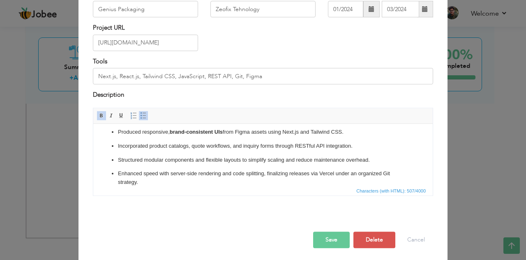
click at [242, 133] on p "Produced responsive, brand-consistent UIs from Figma assets using Next.js and T…" at bounding box center [263, 131] width 290 height 9
click at [98, 118] on span at bounding box center [101, 115] width 7 height 7
drag, startPoint x: 287, startPoint y: 132, endPoint x: 302, endPoint y: 134, distance: 15.3
click at [303, 134] on p "Produced responsive, brand-consistent UIs from Figma assets using Next.js and T…" at bounding box center [263, 131] width 290 height 9
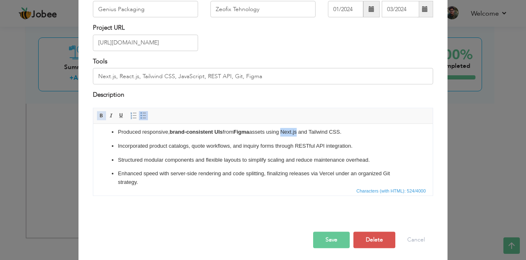
click at [98, 112] on span at bounding box center [101, 115] width 7 height 7
drag, startPoint x: 315, startPoint y: 132, endPoint x: 347, endPoint y: 132, distance: 31.2
click at [347, 132] on p "Produced responsive, brand-consistent UIs from Figma assets using Next.js and T…" at bounding box center [263, 131] width 290 height 9
click at [98, 112] on span at bounding box center [101, 115] width 7 height 7
drag, startPoint x: 295, startPoint y: 145, endPoint x: 324, endPoint y: 146, distance: 29.6
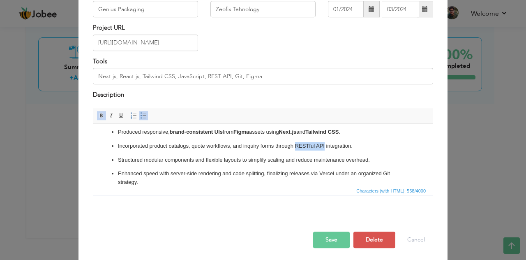
click at [324, 146] on p "Incorporated product catalogs, quote workflows, and inquiry forms through RESTf…" at bounding box center [263, 145] width 290 height 9
click at [98, 115] on span at bounding box center [101, 115] width 7 height 7
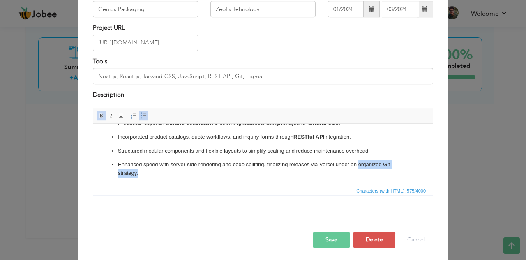
drag, startPoint x: 358, startPoint y: 173, endPoint x: 168, endPoint y: 180, distance: 190.0
click at [168, 180] on html "Produced responsive, brand-consistent UIs from Figma assets using Next.js and T…" at bounding box center [263, 147] width 340 height 75
click at [98, 114] on span at bounding box center [101, 115] width 7 height 7
click at [344, 242] on button "Save" at bounding box center [331, 239] width 37 height 16
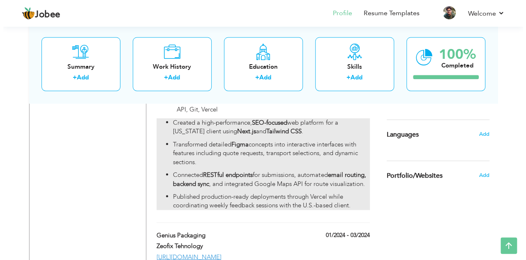
scroll to position [664, 0]
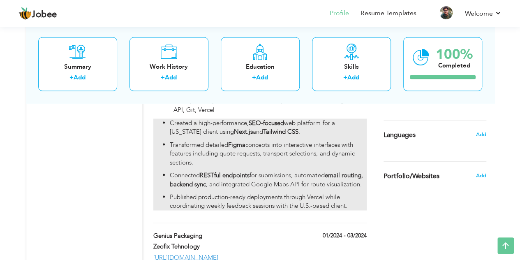
click at [238, 177] on strong "RESTful endpoints" at bounding box center [225, 175] width 50 height 8
type input "USA Best Car Shipping"
type input "Zeofix Technologies"
type input "04/2024"
type input "07/2024"
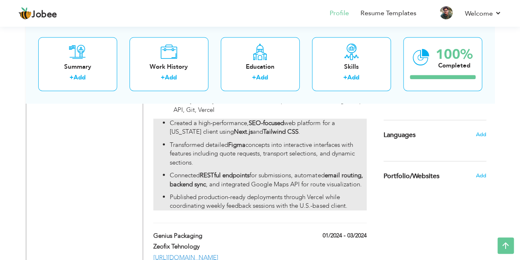
type input "[DOMAIN_NAME]"
type input "React.js, Next.js, Tailwind CSS, JavaScript, RESTful APIs, Google Maps API, Git…"
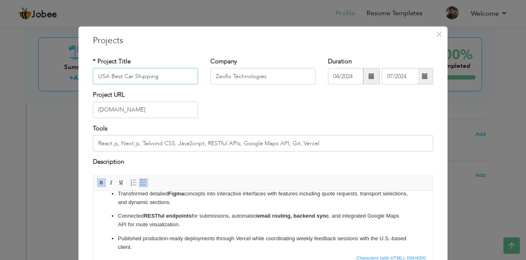
scroll to position [29, 0]
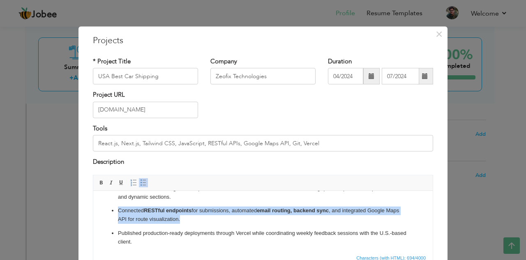
drag, startPoint x: 198, startPoint y: 217, endPoint x: 115, endPoint y: 213, distance: 83.6
click at [115, 213] on ul "Created a high-performance, SEO-focused web platform for a New Jersey client us…" at bounding box center [263, 208] width 323 height 76
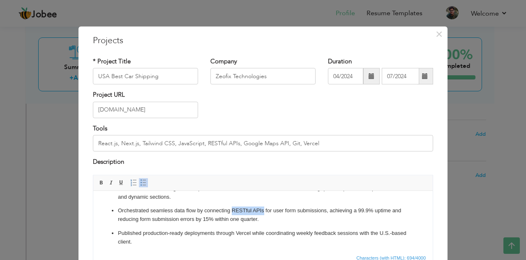
drag, startPoint x: 232, startPoint y: 209, endPoint x: 264, endPoint y: 212, distance: 32.2
click at [264, 212] on p "Orchestrated seamless data flow by connecting RESTful APIs for user form submis…" at bounding box center [263, 214] width 290 height 17
click at [99, 180] on span at bounding box center [101, 182] width 7 height 7
drag, startPoint x: 333, startPoint y: 211, endPoint x: 374, endPoint y: 213, distance: 41.1
click at [374, 213] on p "Orchestrated seamless data flow by connecting RESTful APIs for user form submis…" at bounding box center [263, 214] width 290 height 17
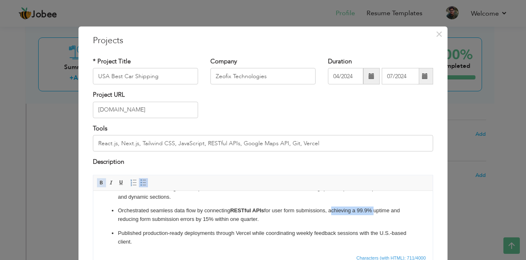
click at [100, 181] on span at bounding box center [101, 182] width 7 height 7
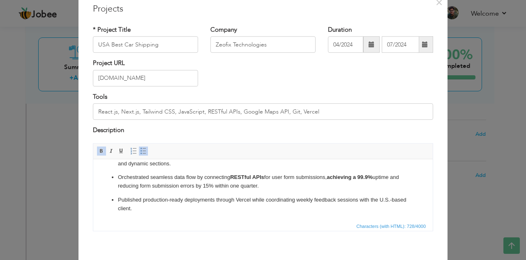
scroll to position [69, 0]
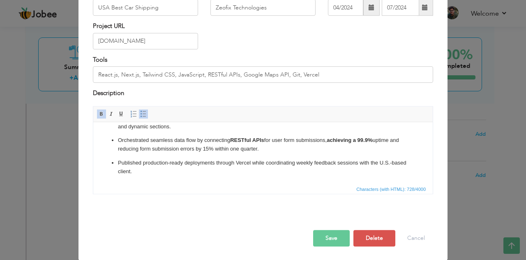
click at [332, 240] on button "Save" at bounding box center [331, 238] width 37 height 16
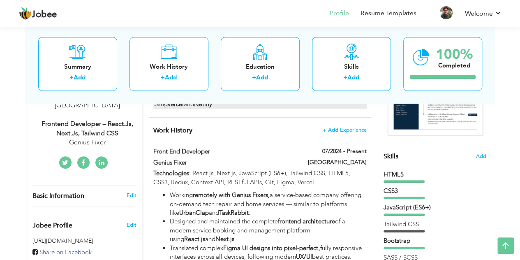
scroll to position [0, 0]
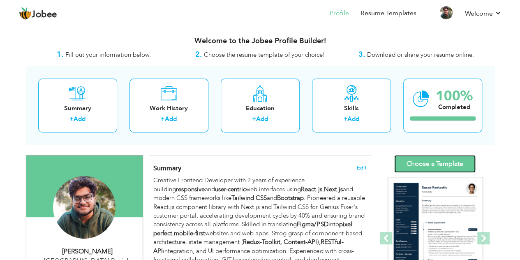
click at [398, 161] on link "Choose a Template" at bounding box center [434, 164] width 81 height 18
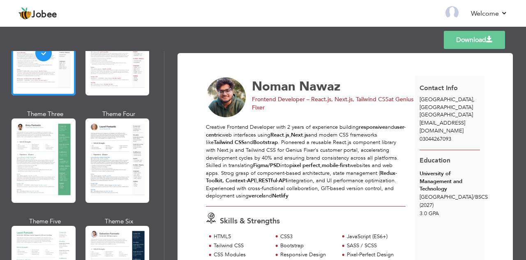
scroll to position [99, 0]
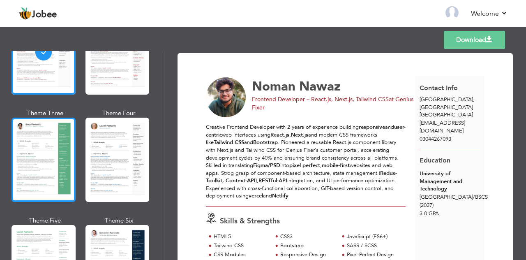
click at [52, 166] on div at bounding box center [44, 160] width 64 height 84
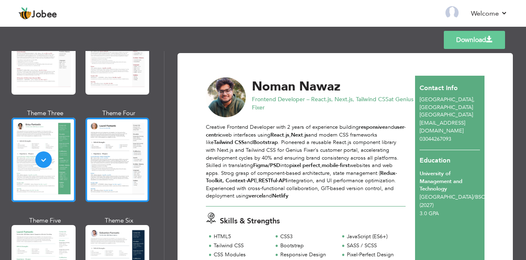
click at [133, 149] on div at bounding box center [118, 160] width 64 height 84
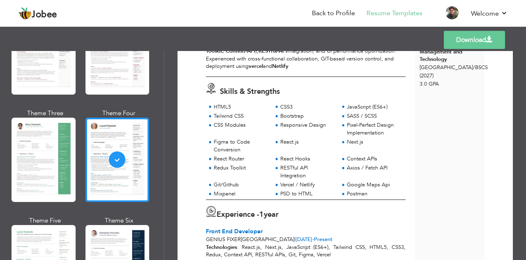
scroll to position [0, 0]
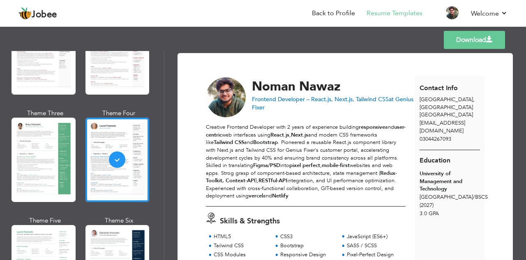
click at [457, 42] on link "Download" at bounding box center [474, 40] width 61 height 18
